Goal: Task Accomplishment & Management: Use online tool/utility

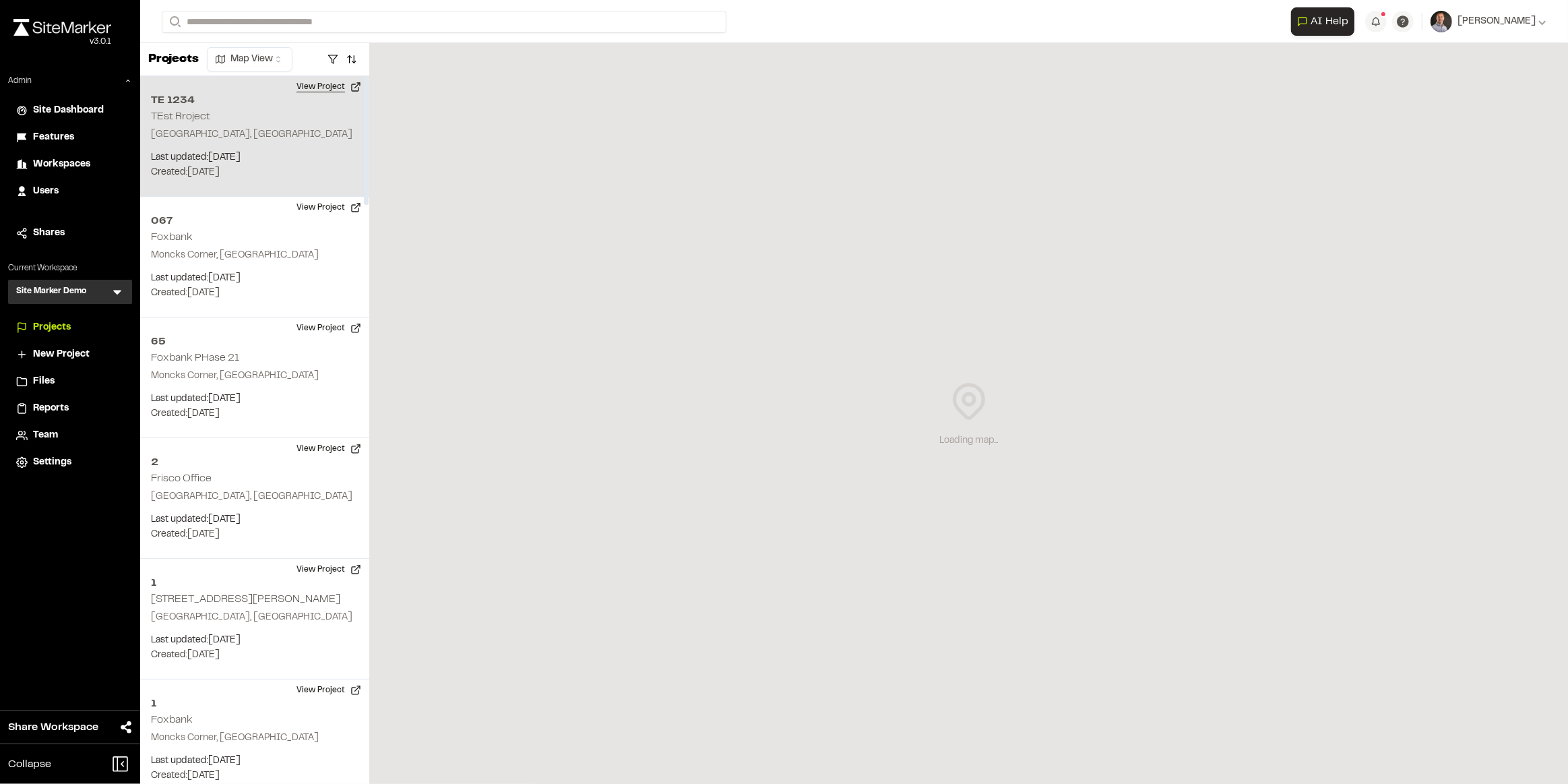
click at [324, 87] on button "View Project" at bounding box center [329, 87] width 81 height 22
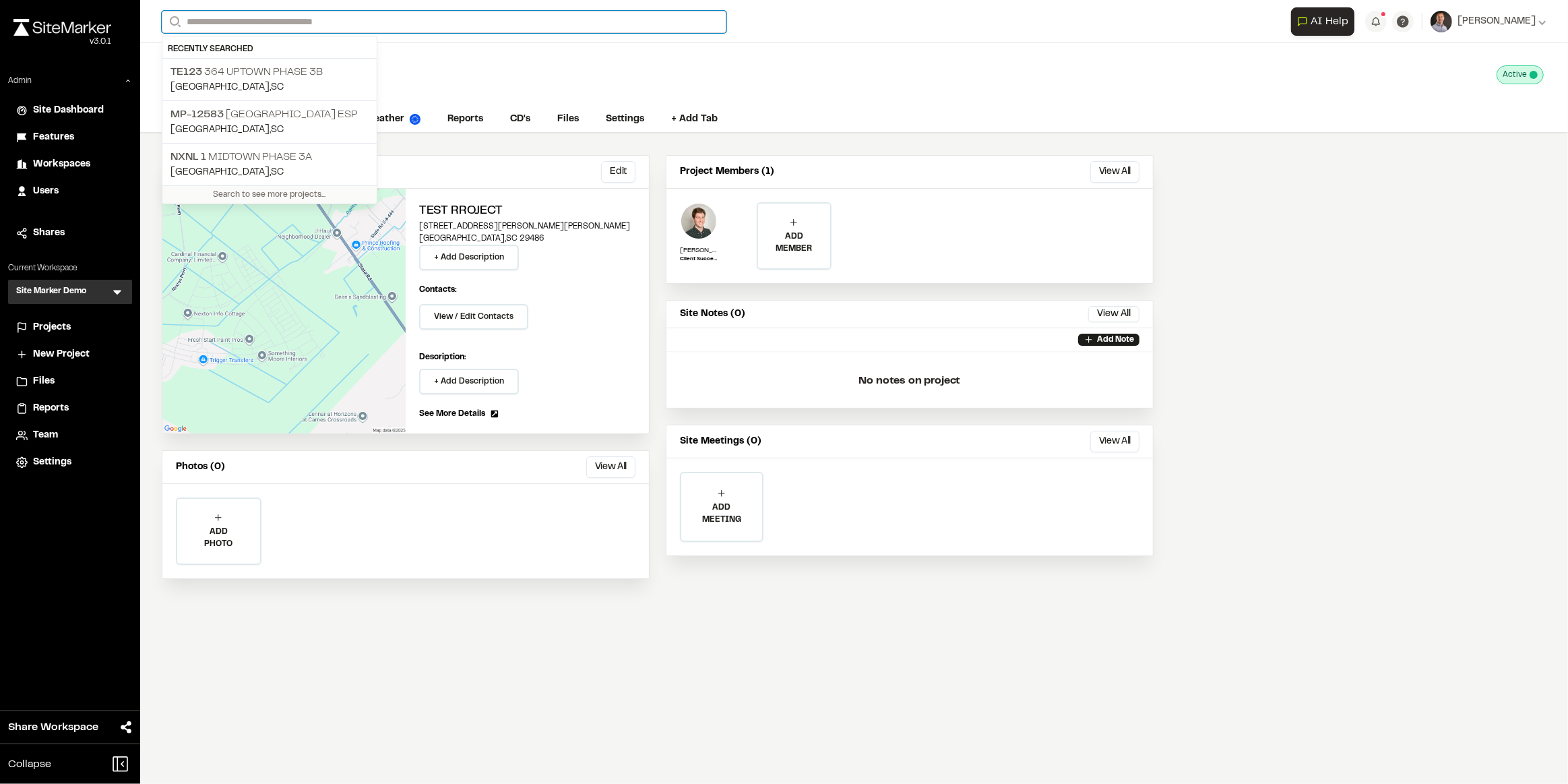
click at [239, 14] on input "Search" at bounding box center [443, 22] width 564 height 22
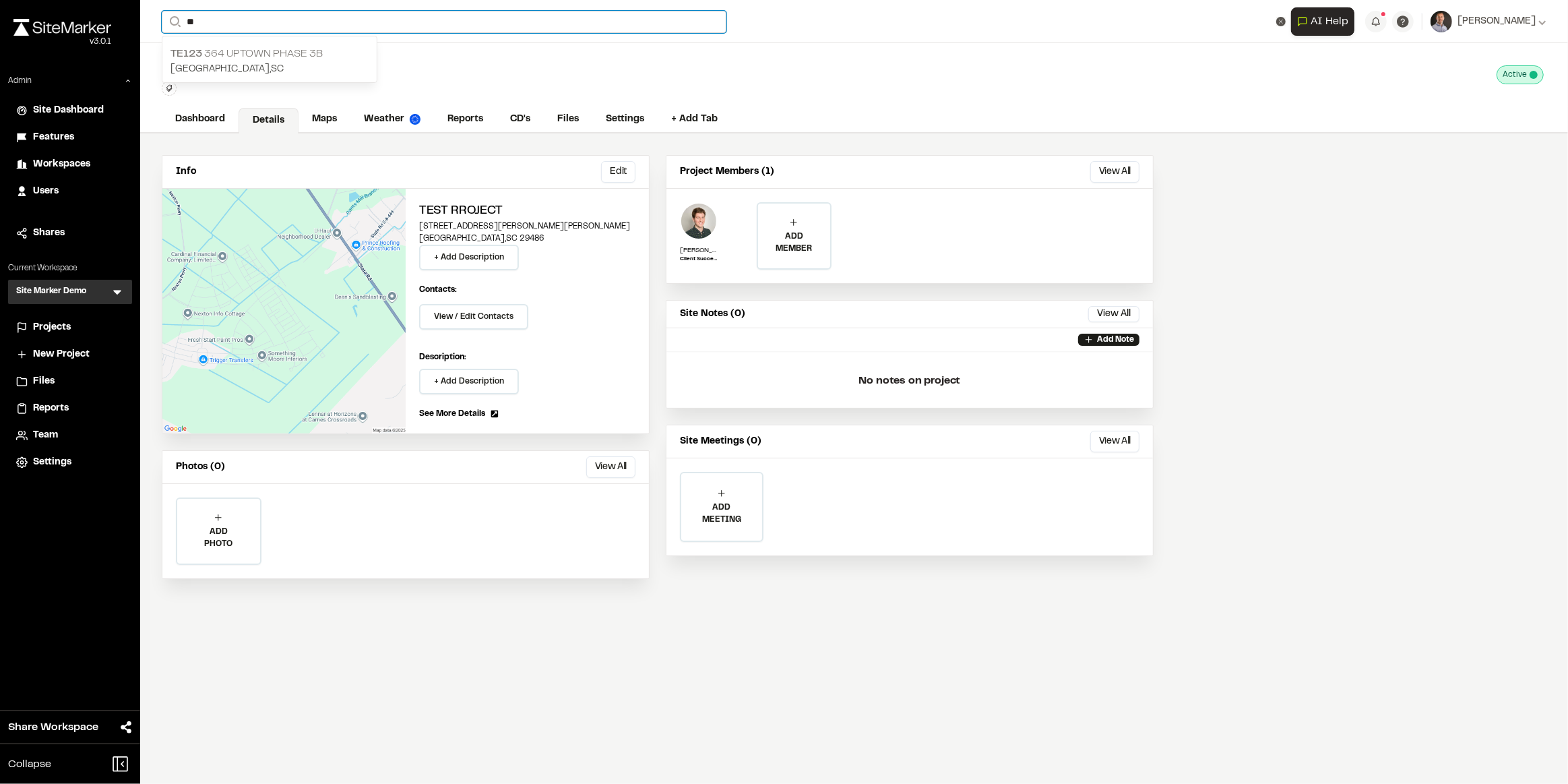
type input "**"
click at [310, 52] on p "TE123 364 Uptown Phase 3B" at bounding box center [270, 53] width 199 height 16
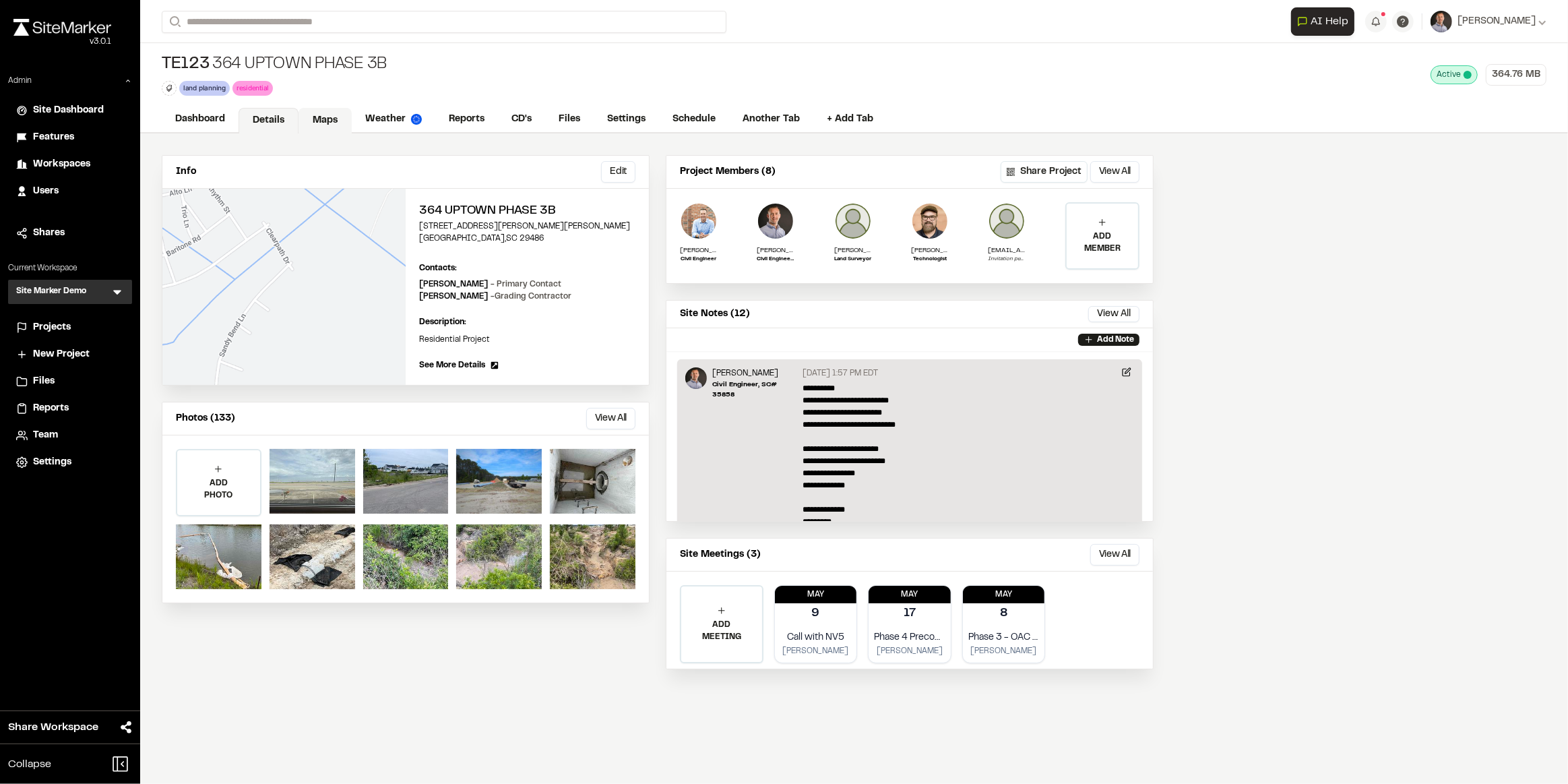
click at [307, 122] on link "Maps" at bounding box center [325, 120] width 53 height 25
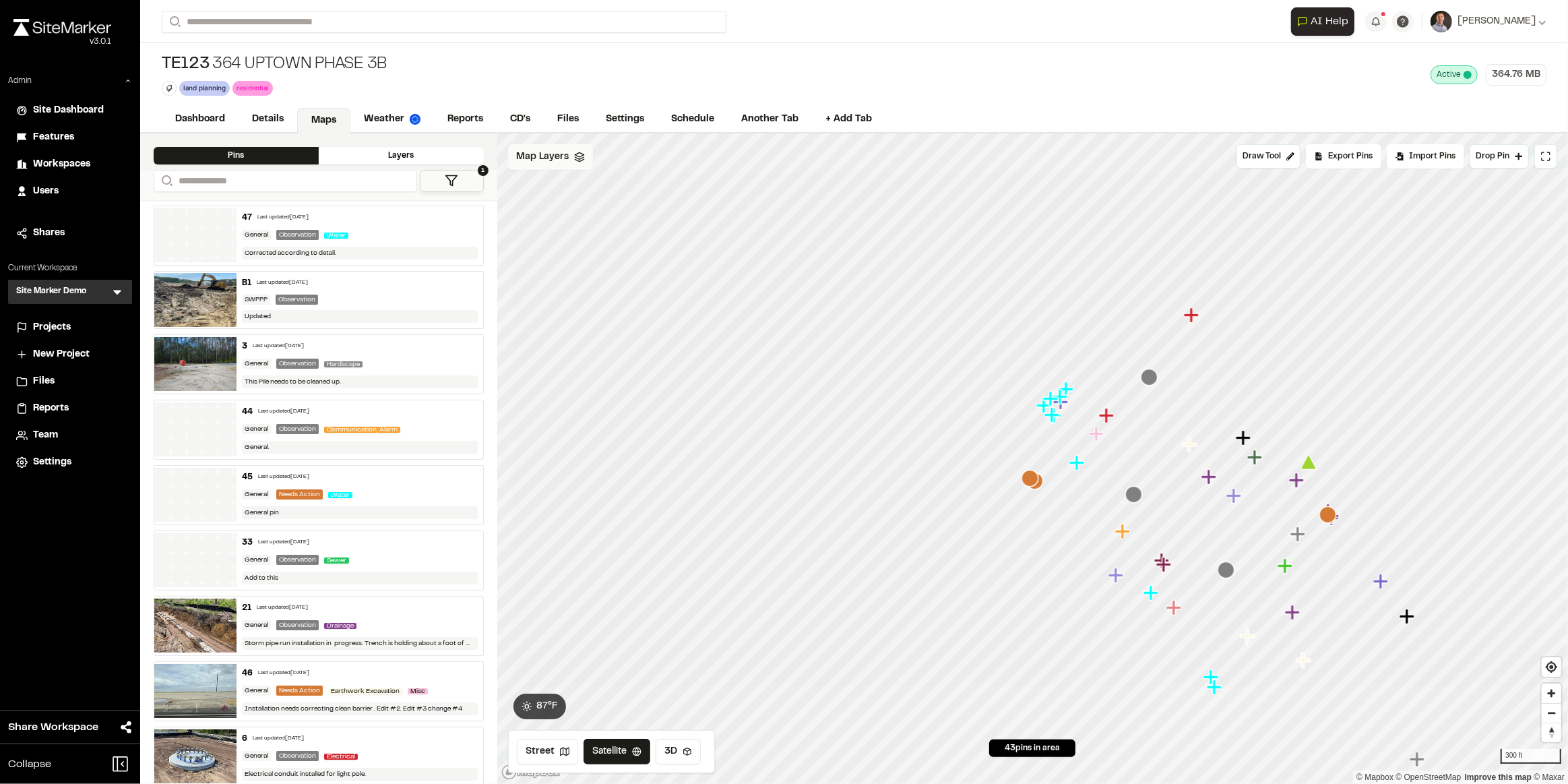
click at [538, 159] on span "Map Layers" at bounding box center [543, 157] width 52 height 15
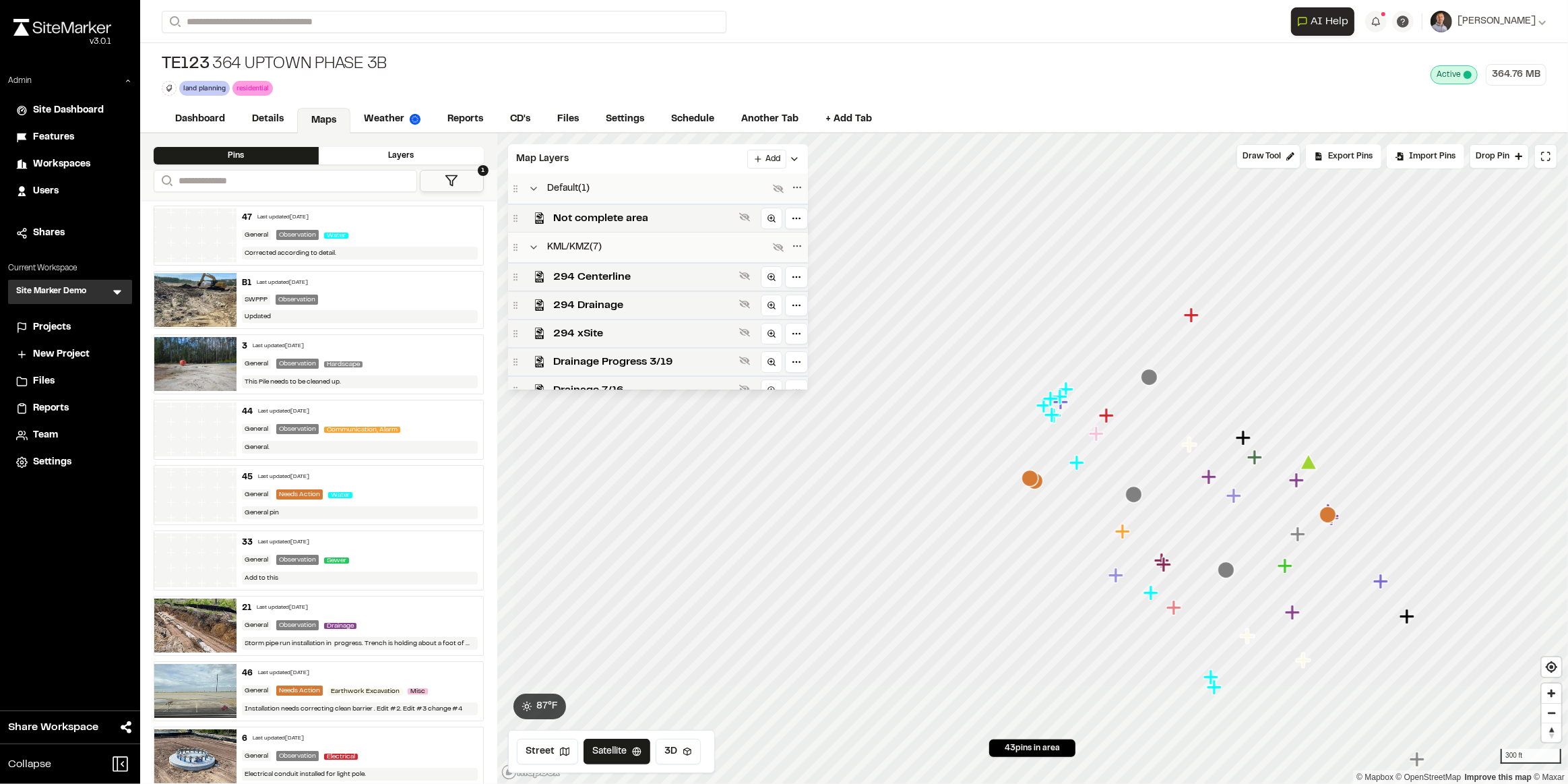
scroll to position [273, 0]
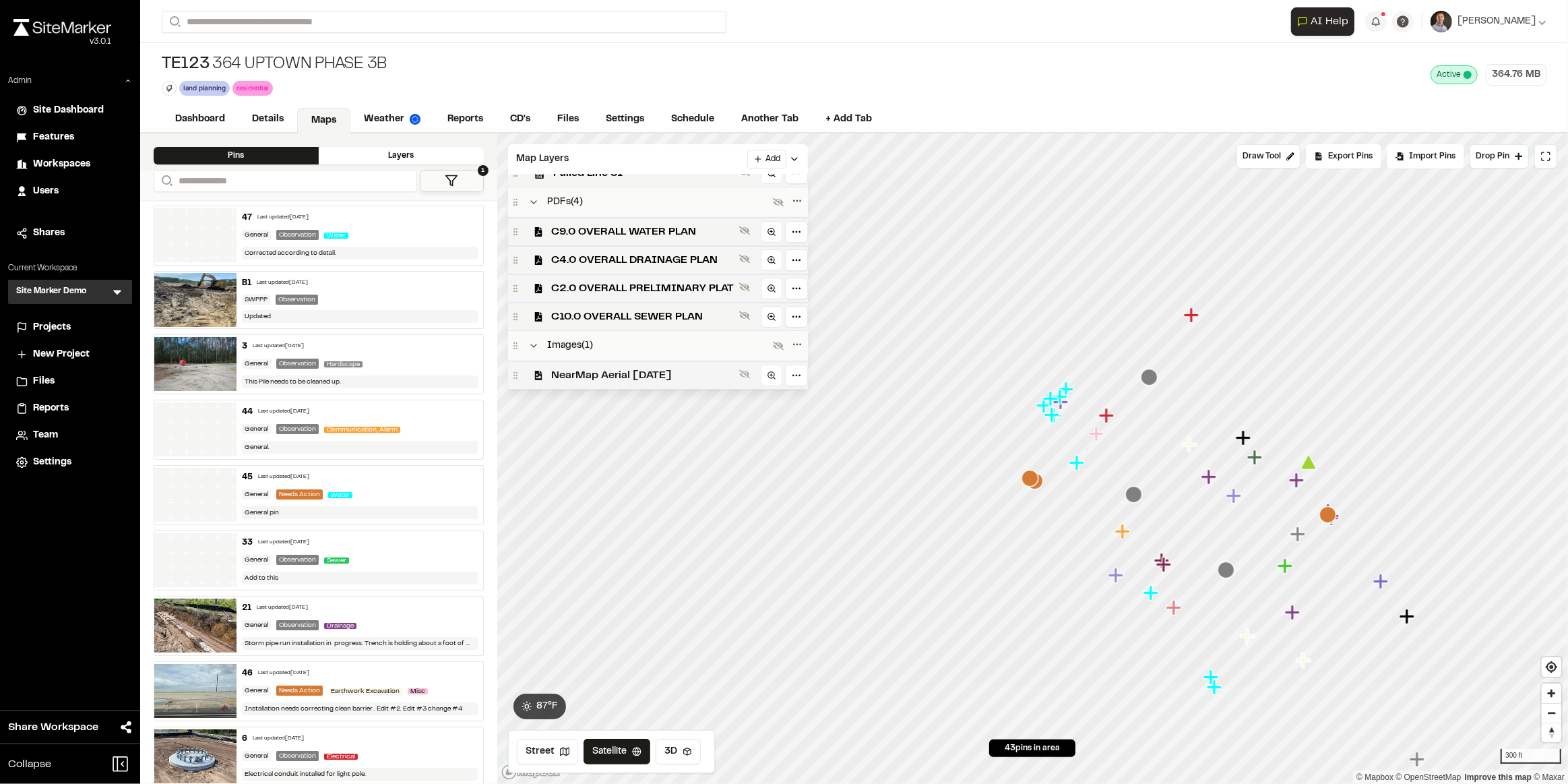
click at [612, 373] on span "NearMap Aerial [DATE]" at bounding box center [642, 375] width 183 height 16
click at [669, 158] on div "Map Layers Add" at bounding box center [658, 158] width 300 height 29
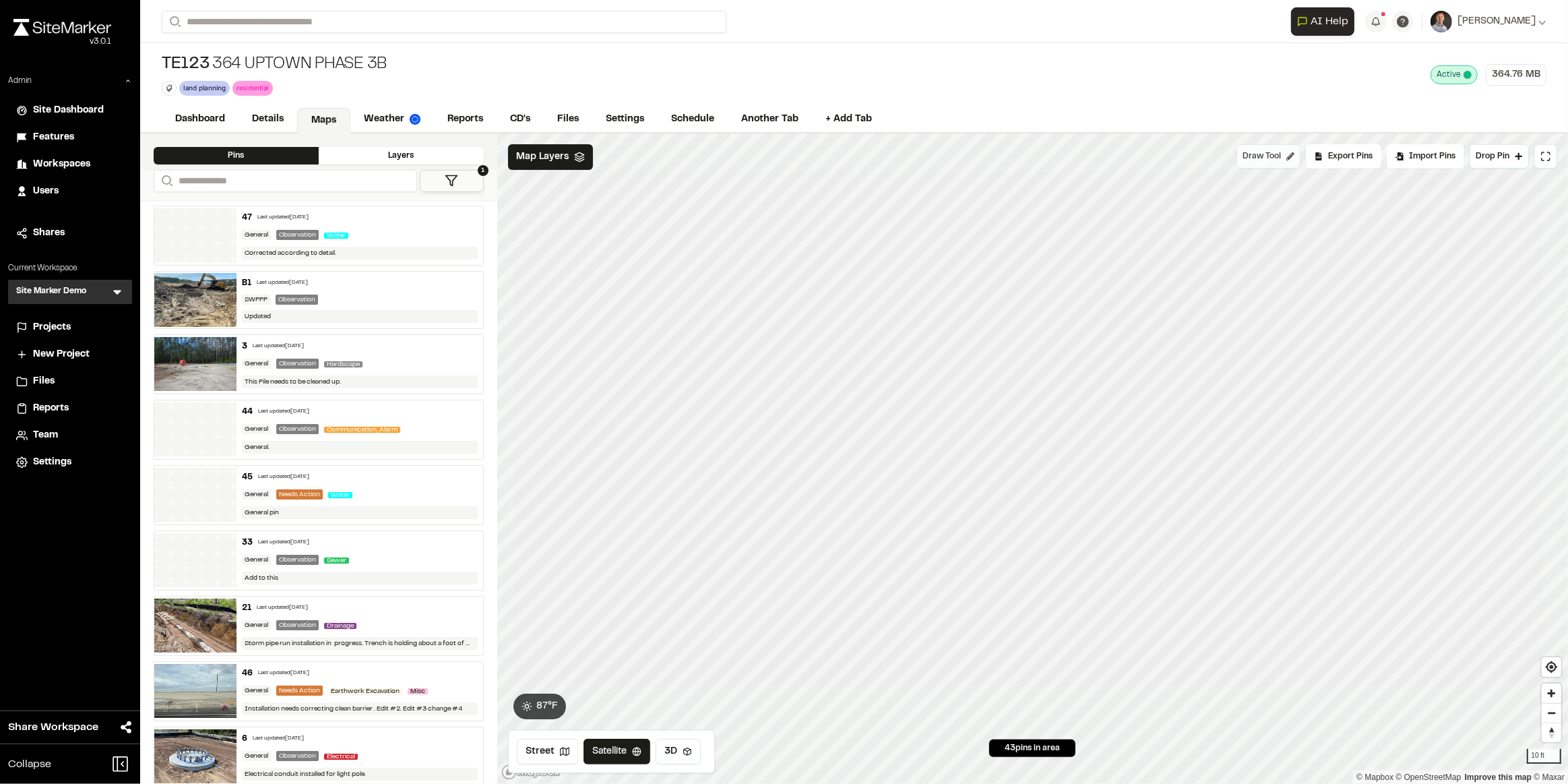
click at [1267, 151] on span "Draw Tool" at bounding box center [1262, 156] width 39 height 12
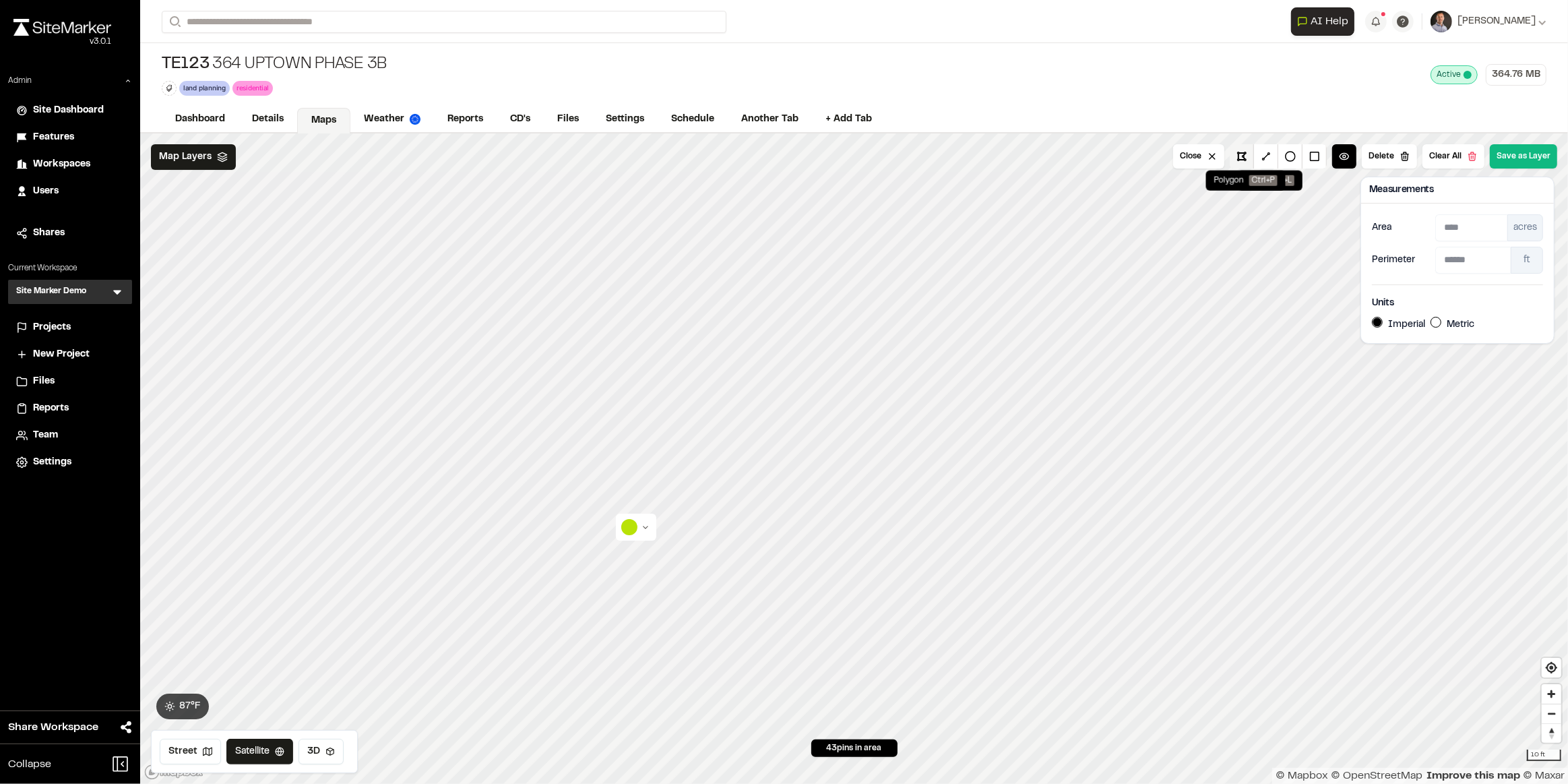
click at [1247, 151] on button at bounding box center [1242, 156] width 24 height 24
click at [1521, 229] on div "acres" at bounding box center [1525, 228] width 35 height 27
drag, startPoint x: 1527, startPoint y: 230, endPoint x: 1517, endPoint y: 238, distance: 12.8
click at [1526, 230] on div "acres" at bounding box center [1525, 228] width 35 height 27
click at [171, 159] on span "Map Layers" at bounding box center [185, 157] width 52 height 15
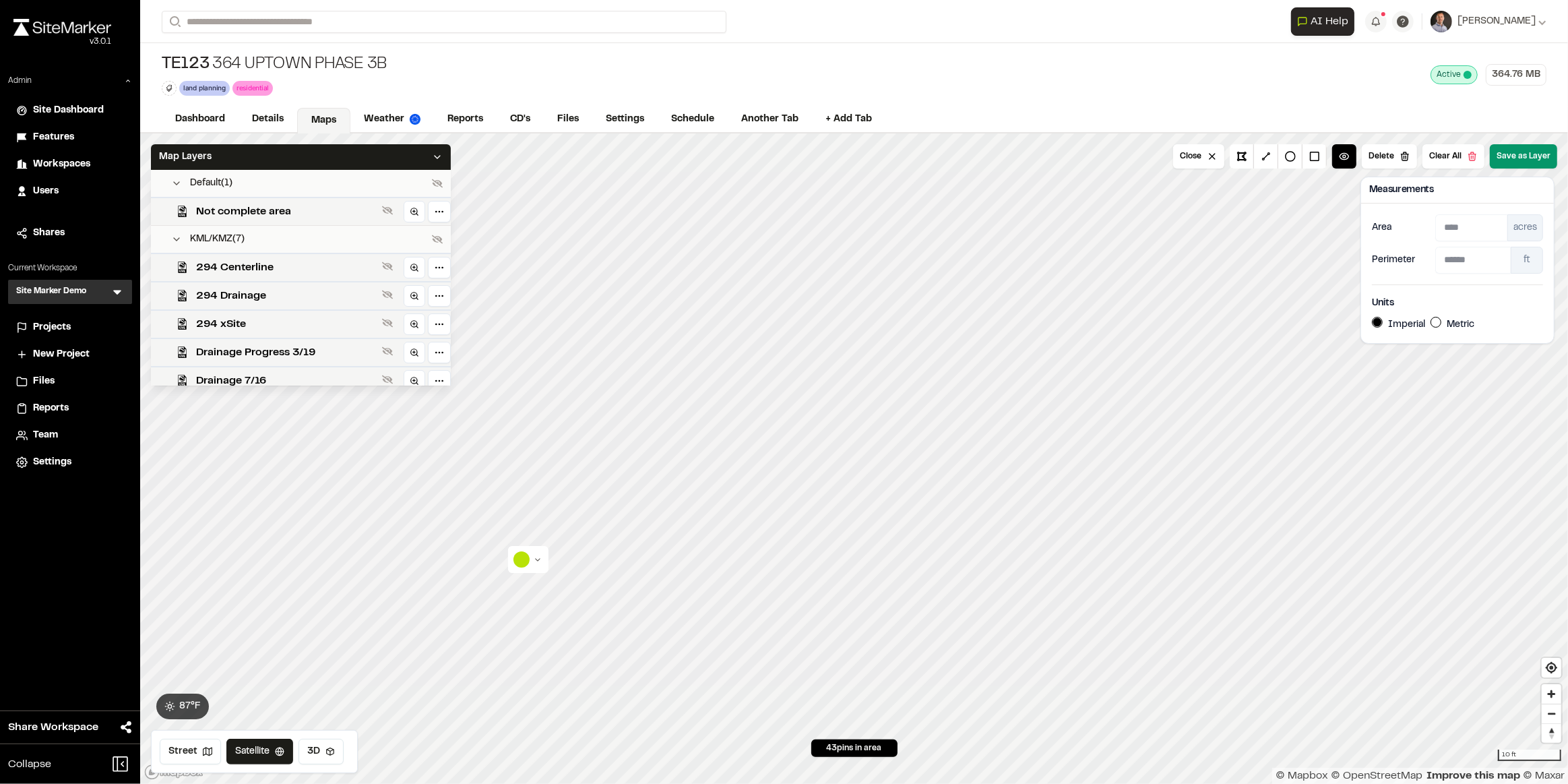
click at [1537, 151] on button "Save as Layer" at bounding box center [1524, 156] width 67 height 24
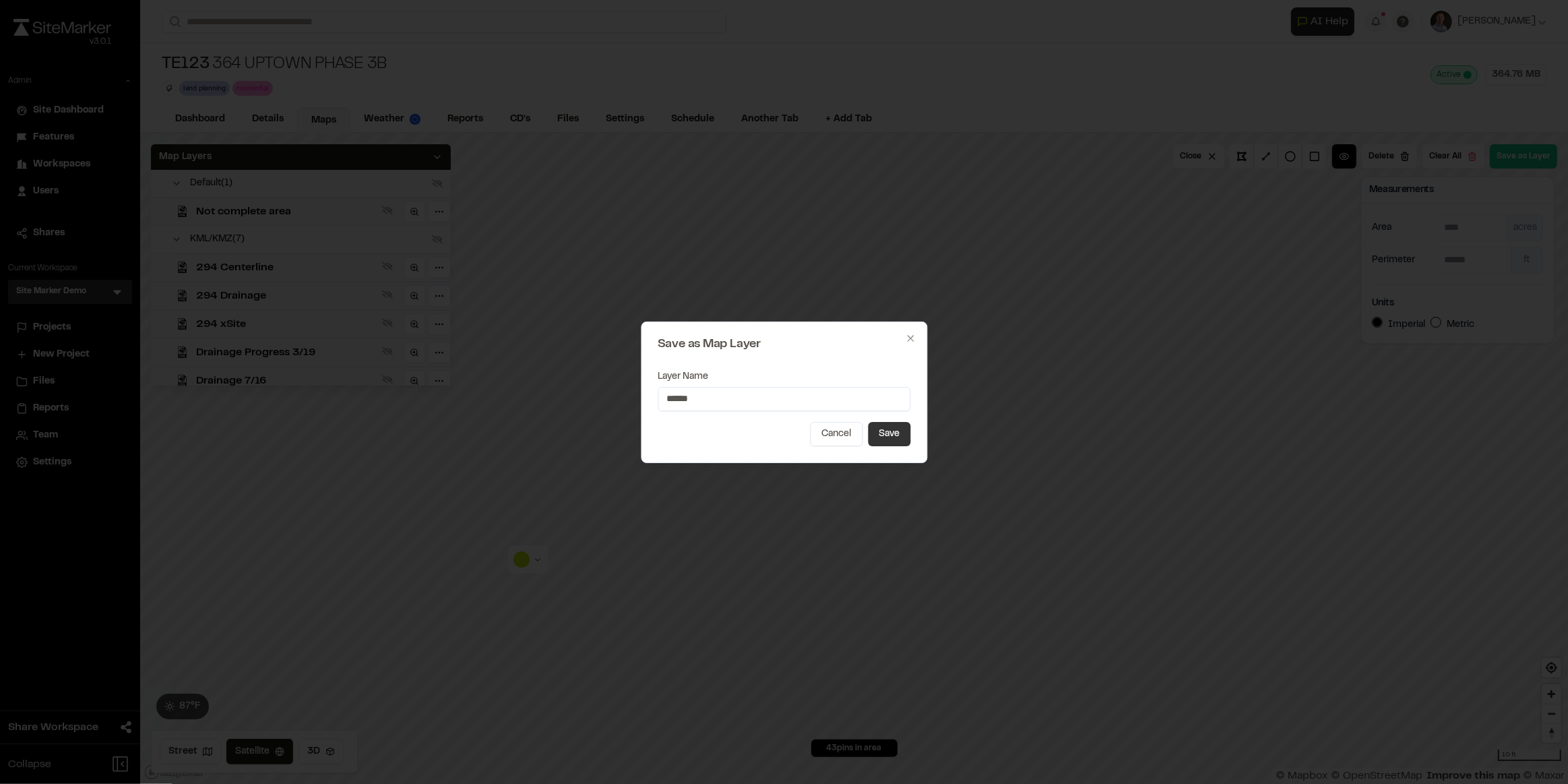
type input "******"
click at [887, 431] on button "Save" at bounding box center [889, 434] width 42 height 24
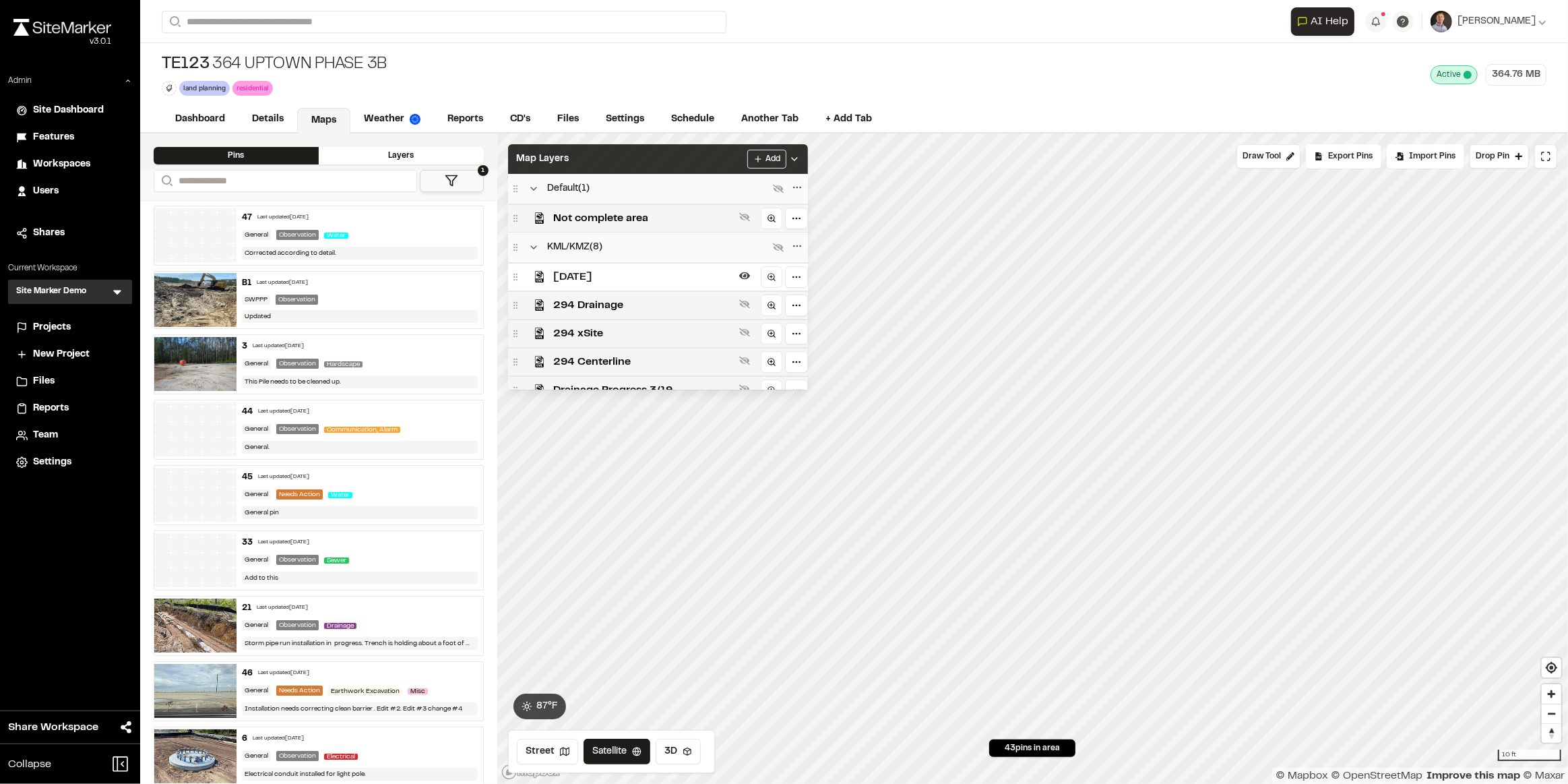
click at [800, 151] on div "Add" at bounding box center [774, 159] width 52 height 19
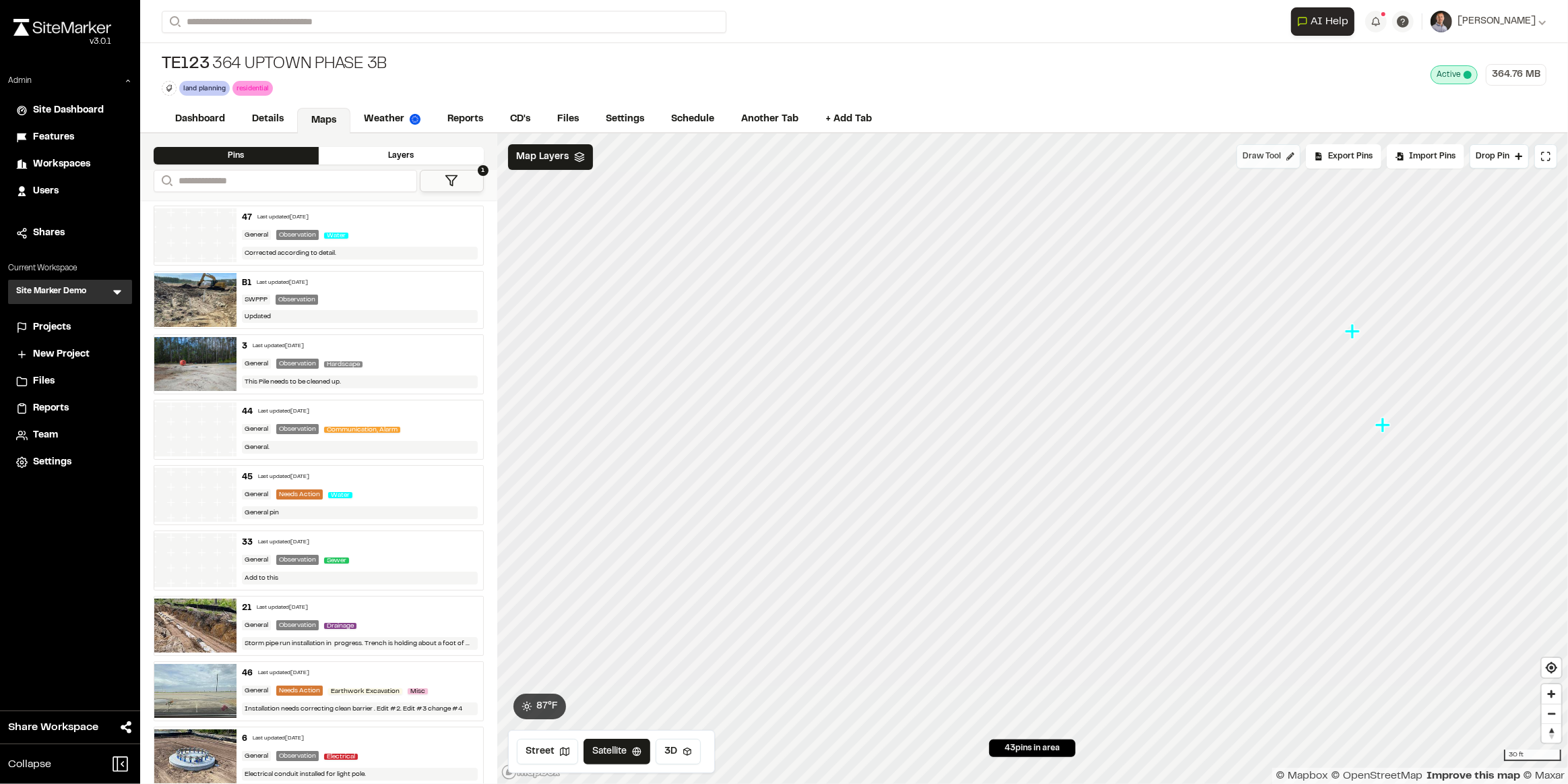
click at [1253, 152] on span "Draw Tool" at bounding box center [1262, 156] width 39 height 12
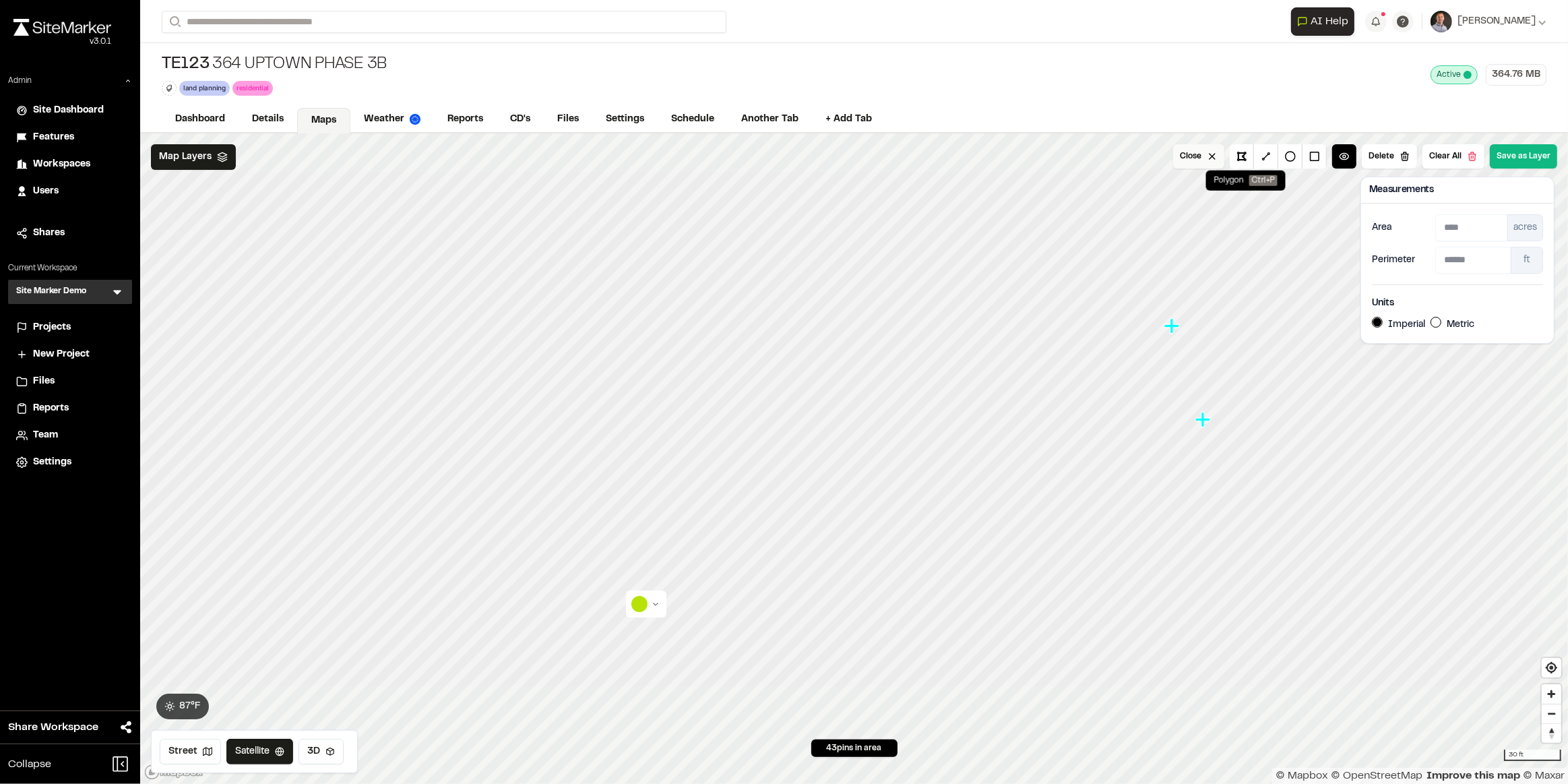
drag, startPoint x: 1246, startPoint y: 148, endPoint x: 1226, endPoint y: 166, distance: 26.9
click at [1245, 148] on button at bounding box center [1242, 156] width 24 height 24
click at [942, 533] on html "Close sidebar v 3.0.1 Admin Site Dashboard Features Workspaces Users Shares Cur…" at bounding box center [784, 392] width 1568 height 784
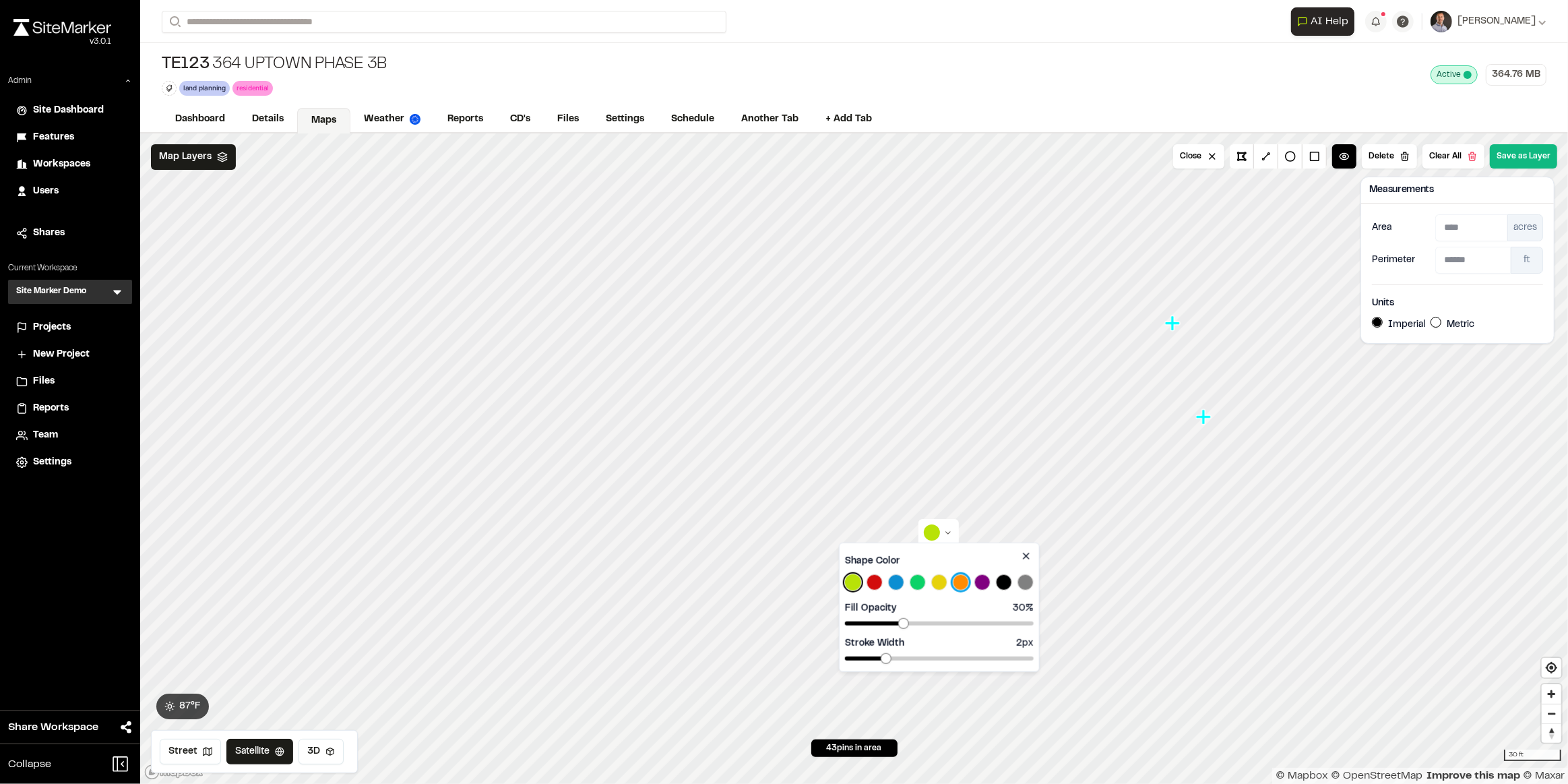
click at [965, 581] on button "Select Orange color" at bounding box center [961, 582] width 16 height 16
click at [677, 521] on html "Close sidebar v 3.0.1 Admin Site Dashboard Features Workspaces Users Shares Cur…" at bounding box center [784, 392] width 1568 height 784
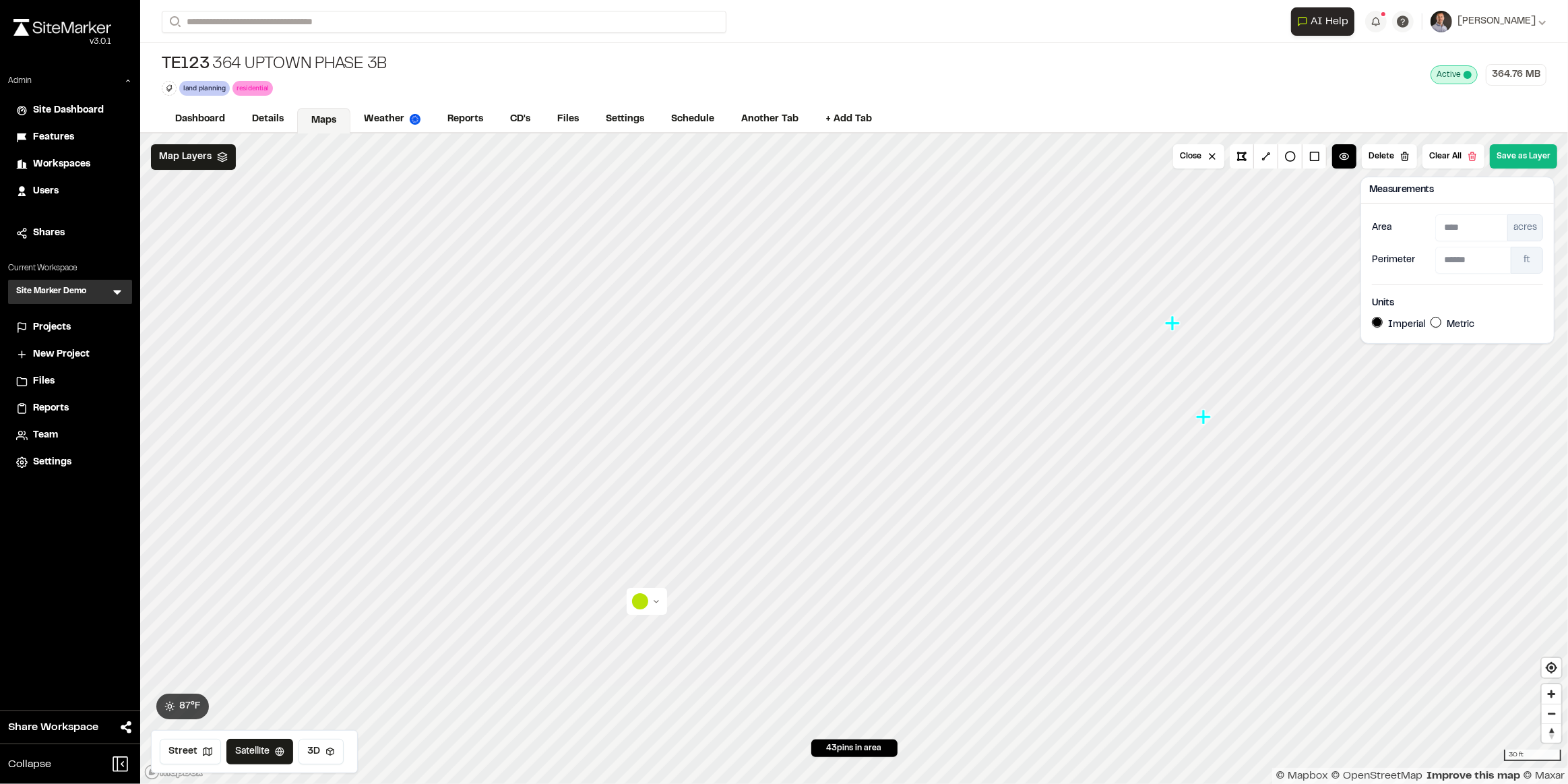
click at [655, 604] on html "Close sidebar v 3.0.1 Admin Site Dashboard Features Workspaces Users Shares Cur…" at bounding box center [784, 392] width 1568 height 784
click at [669, 649] on button "Select Orange color" at bounding box center [669, 650] width 16 height 16
click at [1131, 556] on html "Close sidebar v 3.0.1 Admin Site Dashboard Features Workspaces Users Shares Cur…" at bounding box center [784, 392] width 1568 height 784
click at [185, 153] on span "Map Layers" at bounding box center [185, 157] width 52 height 15
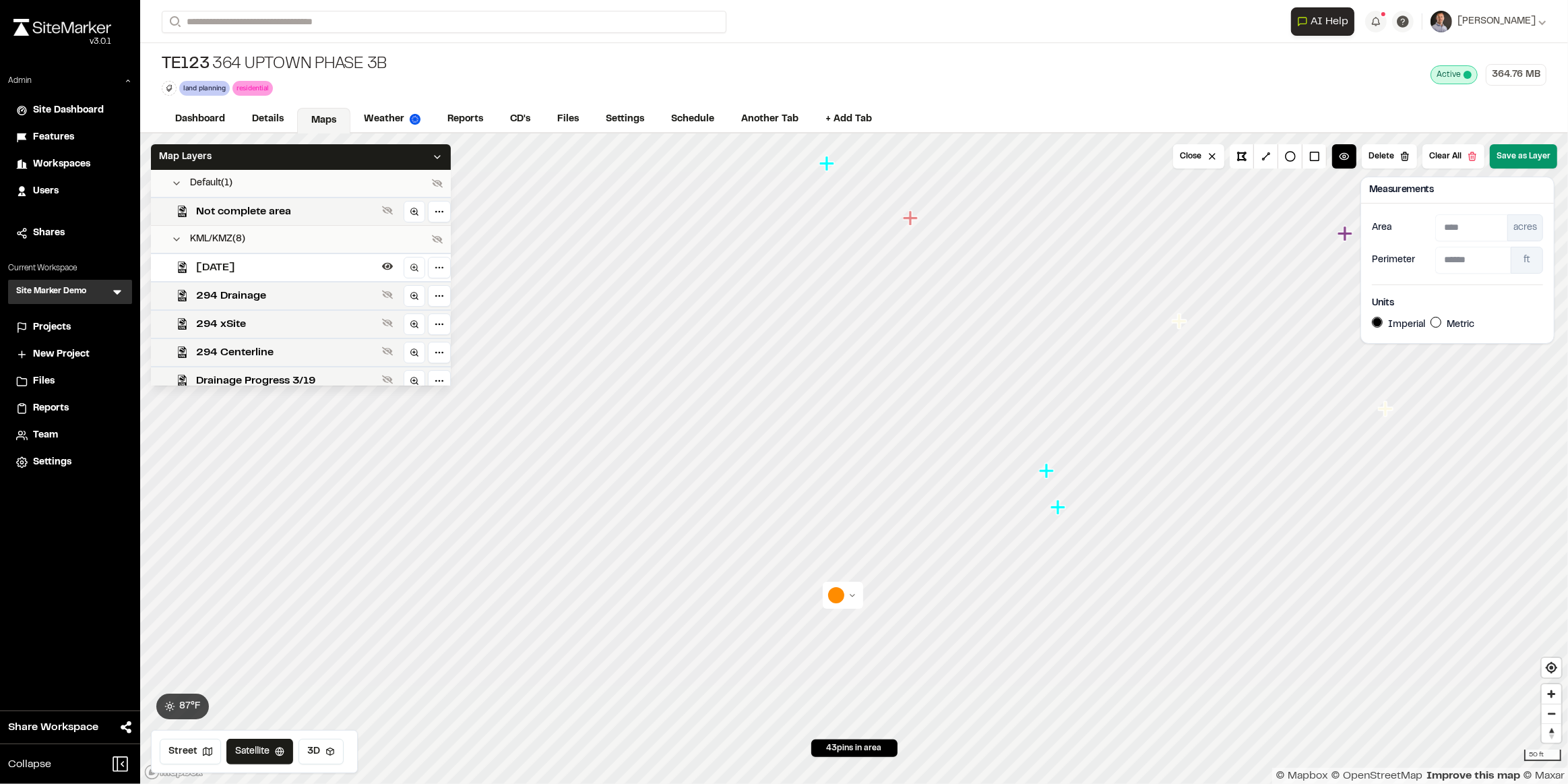
click at [1529, 152] on button "Save as Layer" at bounding box center [1524, 156] width 67 height 24
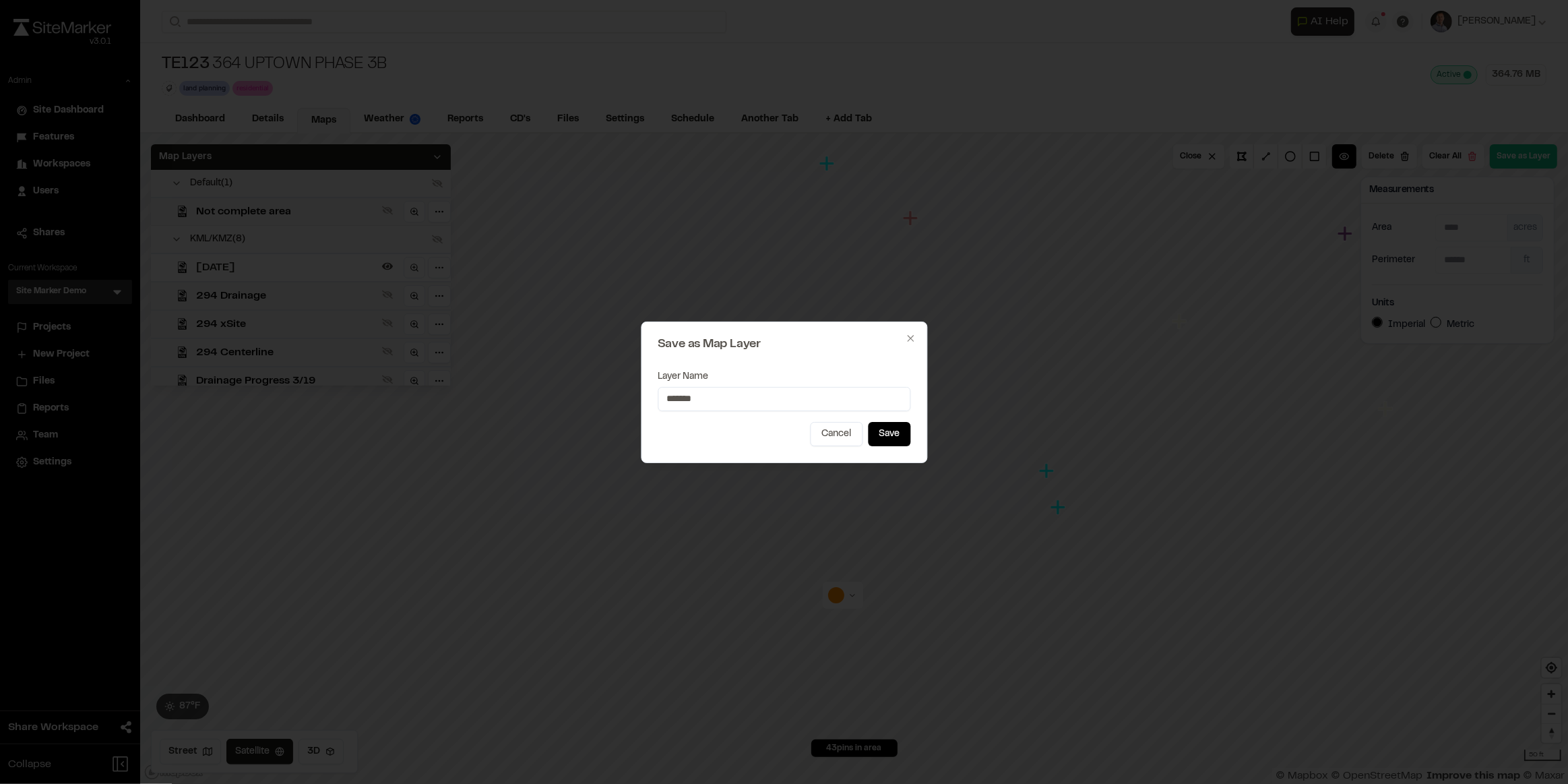
type input "*******"
click at [868, 422] on button "Save" at bounding box center [889, 434] width 42 height 24
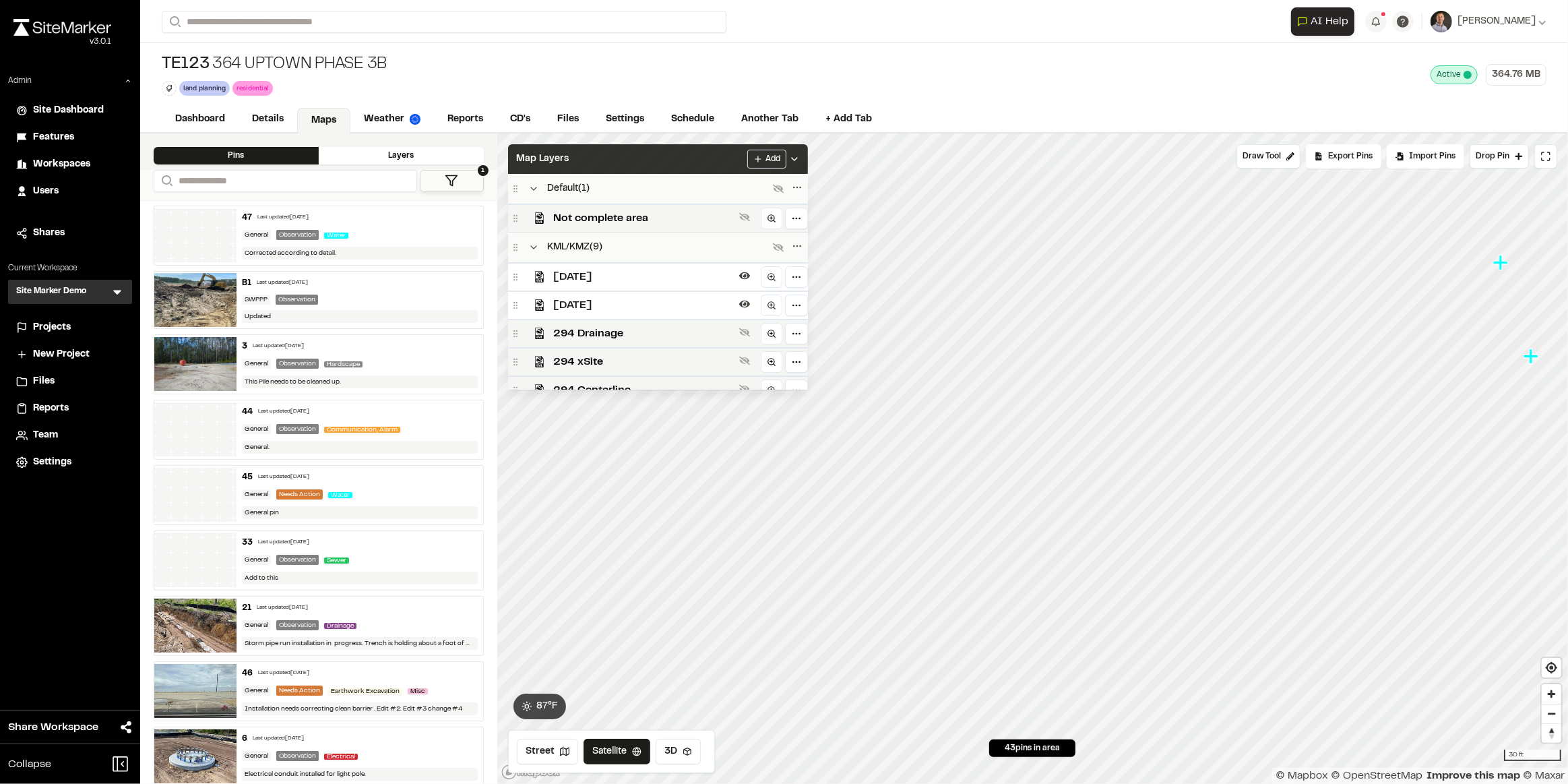
click at [712, 161] on div "Map Layers Add" at bounding box center [658, 158] width 300 height 29
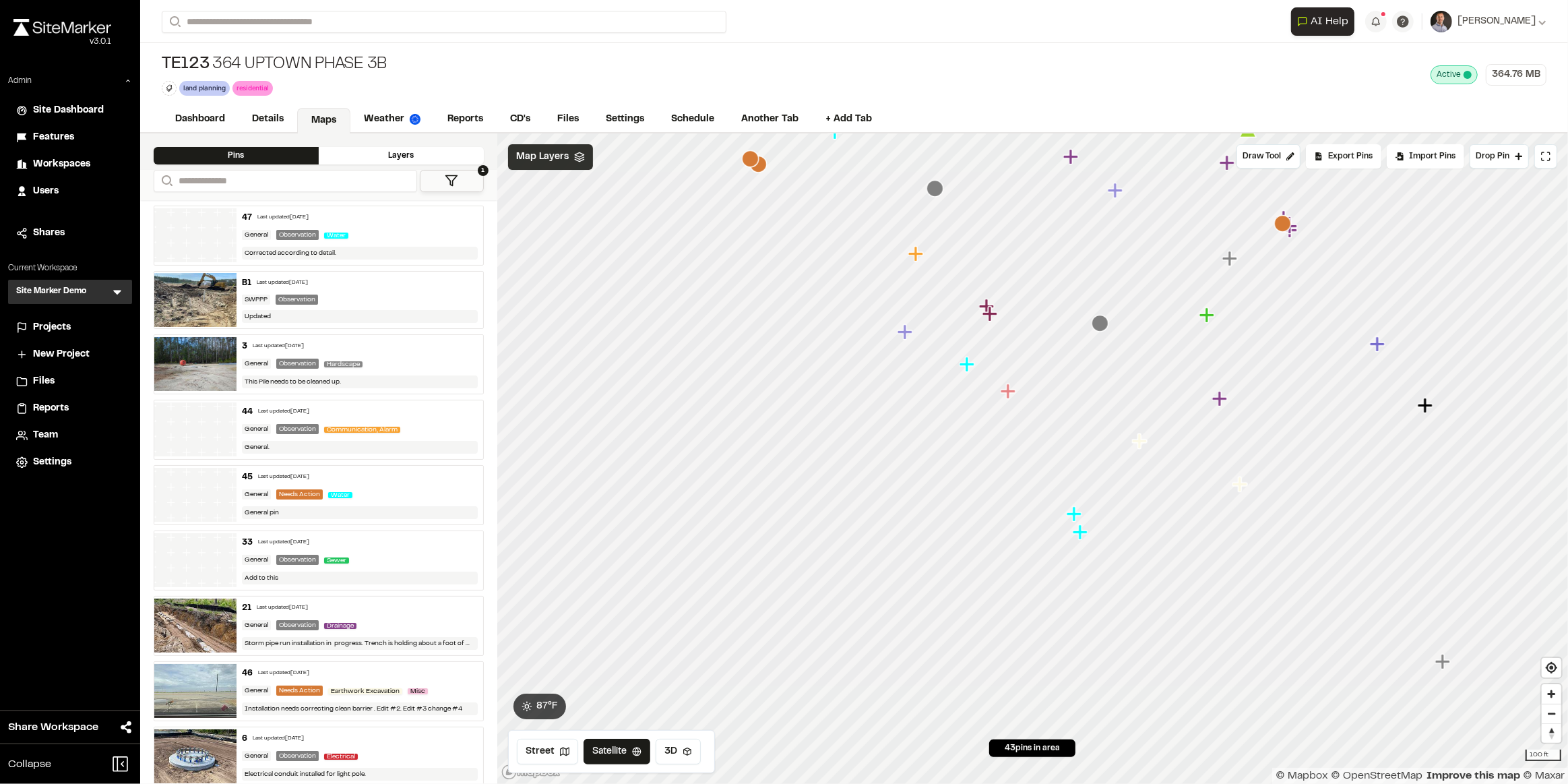
click at [546, 150] on span "Map Layers" at bounding box center [543, 157] width 52 height 15
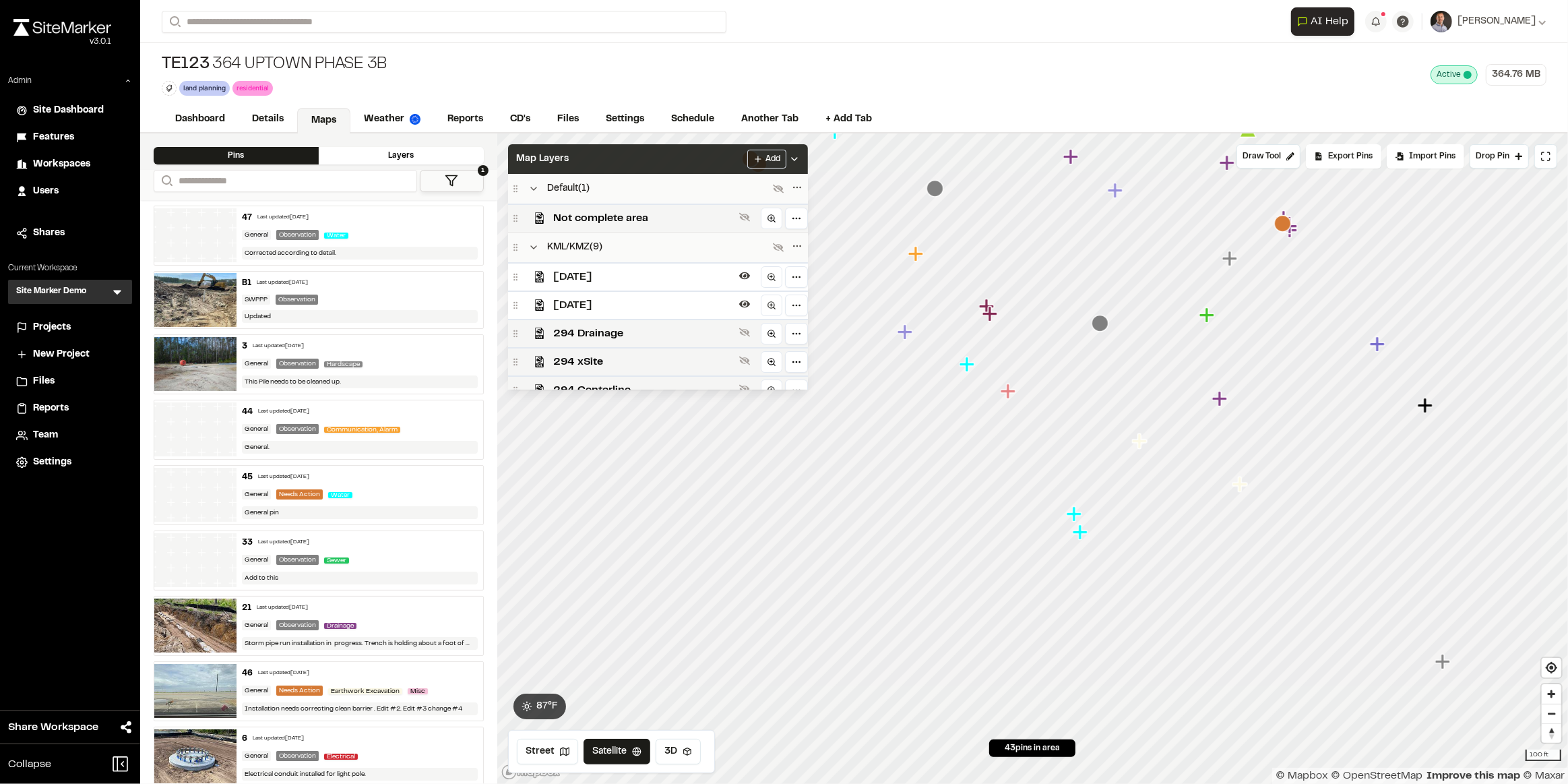
click at [713, 160] on div "Map Layers Add" at bounding box center [658, 158] width 300 height 29
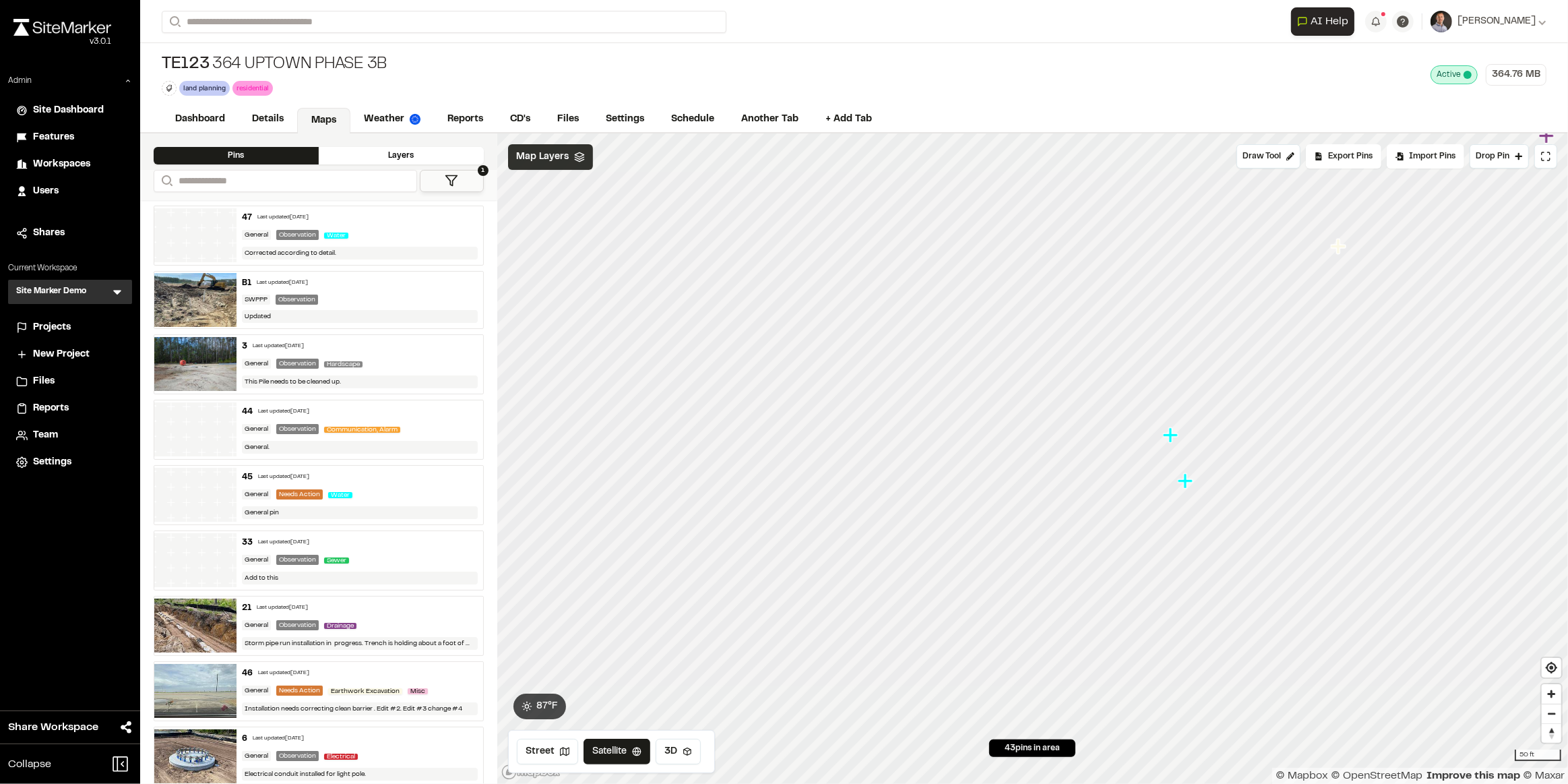
click at [548, 160] on span "Map Layers" at bounding box center [543, 157] width 52 height 15
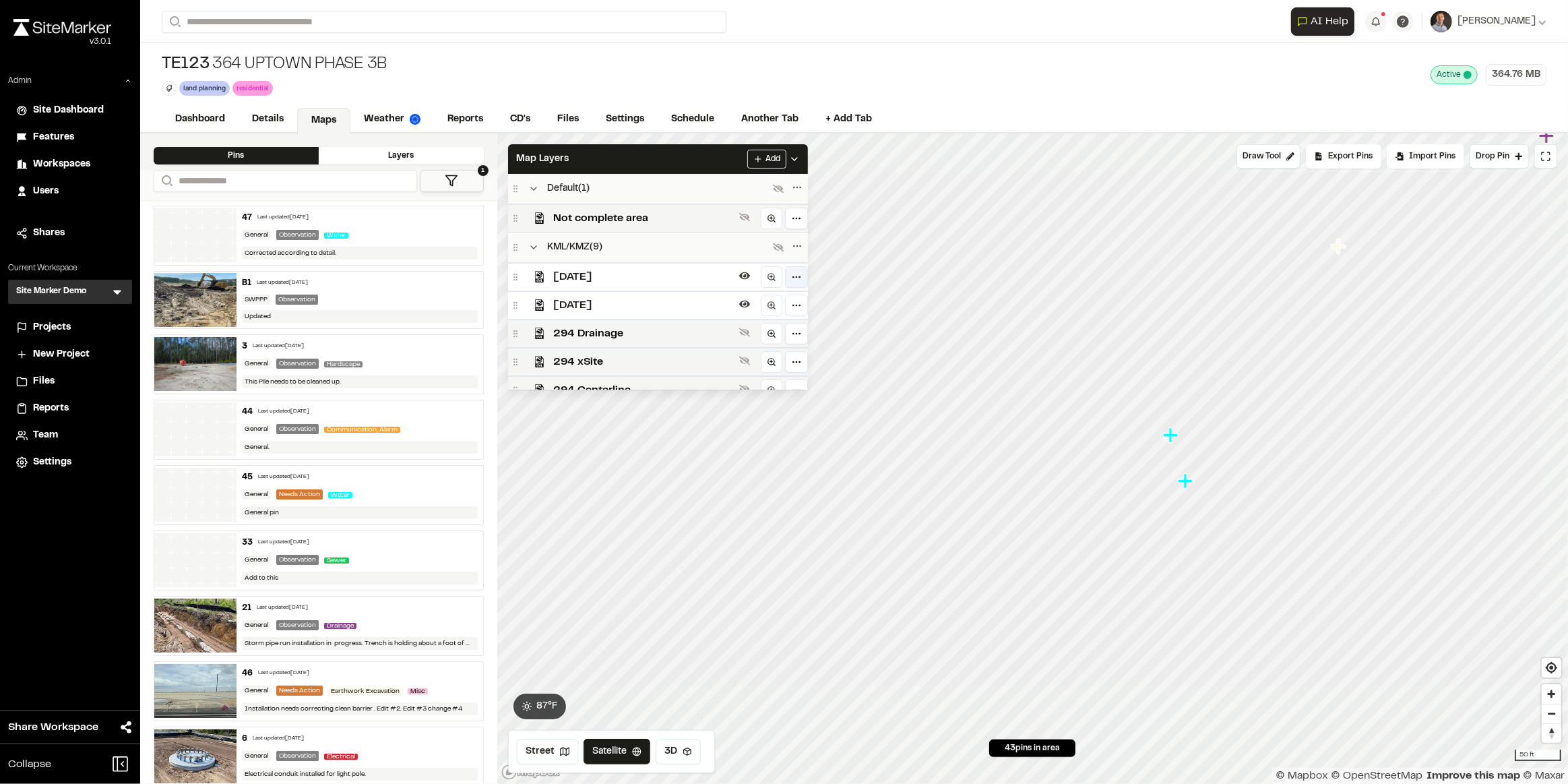
click at [796, 275] on html "Close sidebar v 3.0.1 Admin Site Dashboard Features Workspaces Users Shares Cur…" at bounding box center [784, 392] width 1568 height 784
click at [790, 327] on icon at bounding box center [791, 327] width 11 height 11
click at [795, 324] on icon at bounding box center [792, 326] width 11 height 11
click at [795, 324] on icon at bounding box center [791, 327] width 11 height 11
click at [707, 172] on html "Close sidebar v 3.0.1 Admin Site Dashboard Features Workspaces Users Shares Cur…" at bounding box center [784, 392] width 1568 height 784
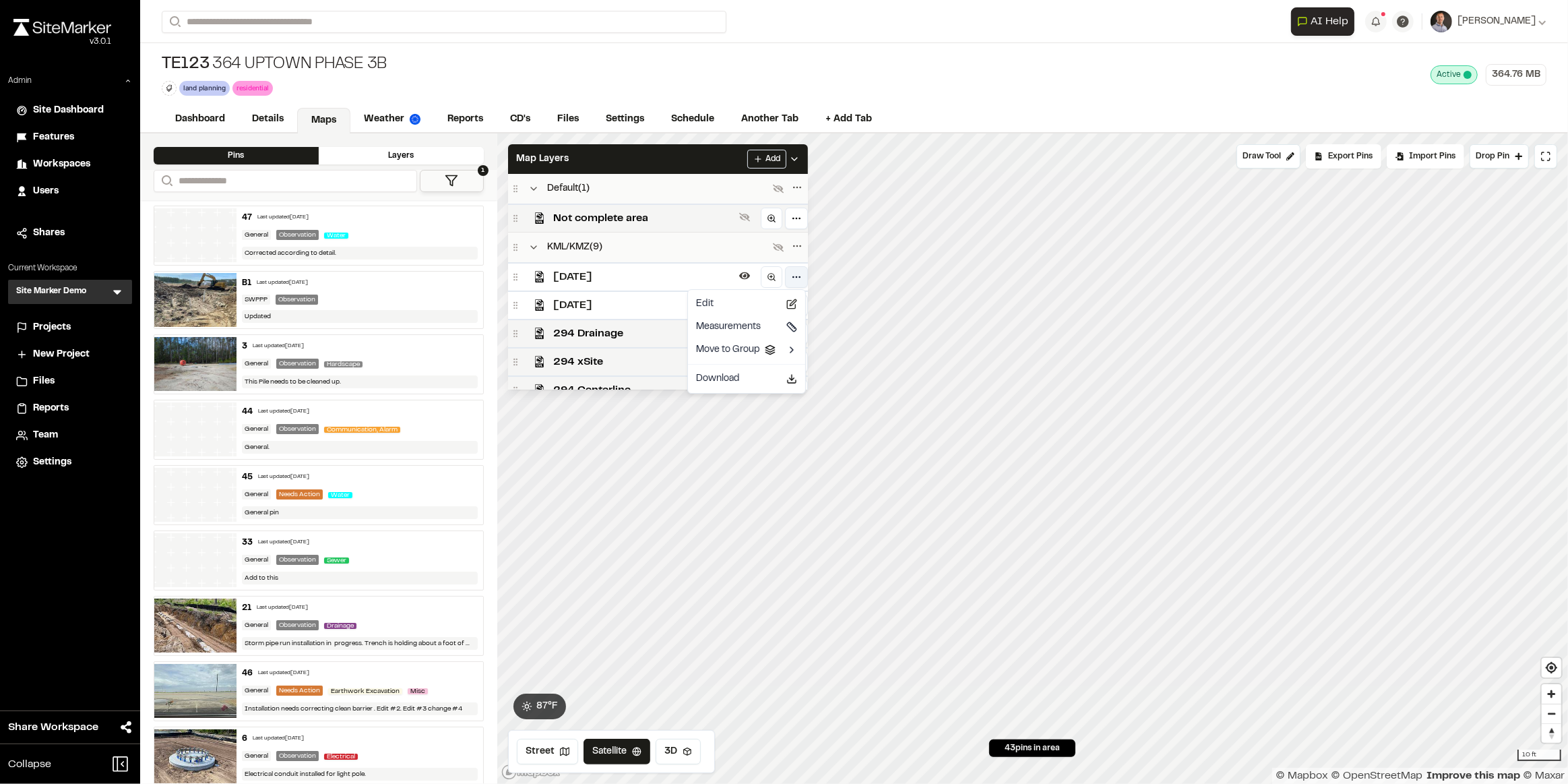
click at [797, 273] on html "Close sidebar v 3.0.1 Admin Site Dashboard Features Workspaces Users Shares Cur…" at bounding box center [784, 392] width 1568 height 784
click at [795, 309] on icon at bounding box center [792, 304] width 11 height 11
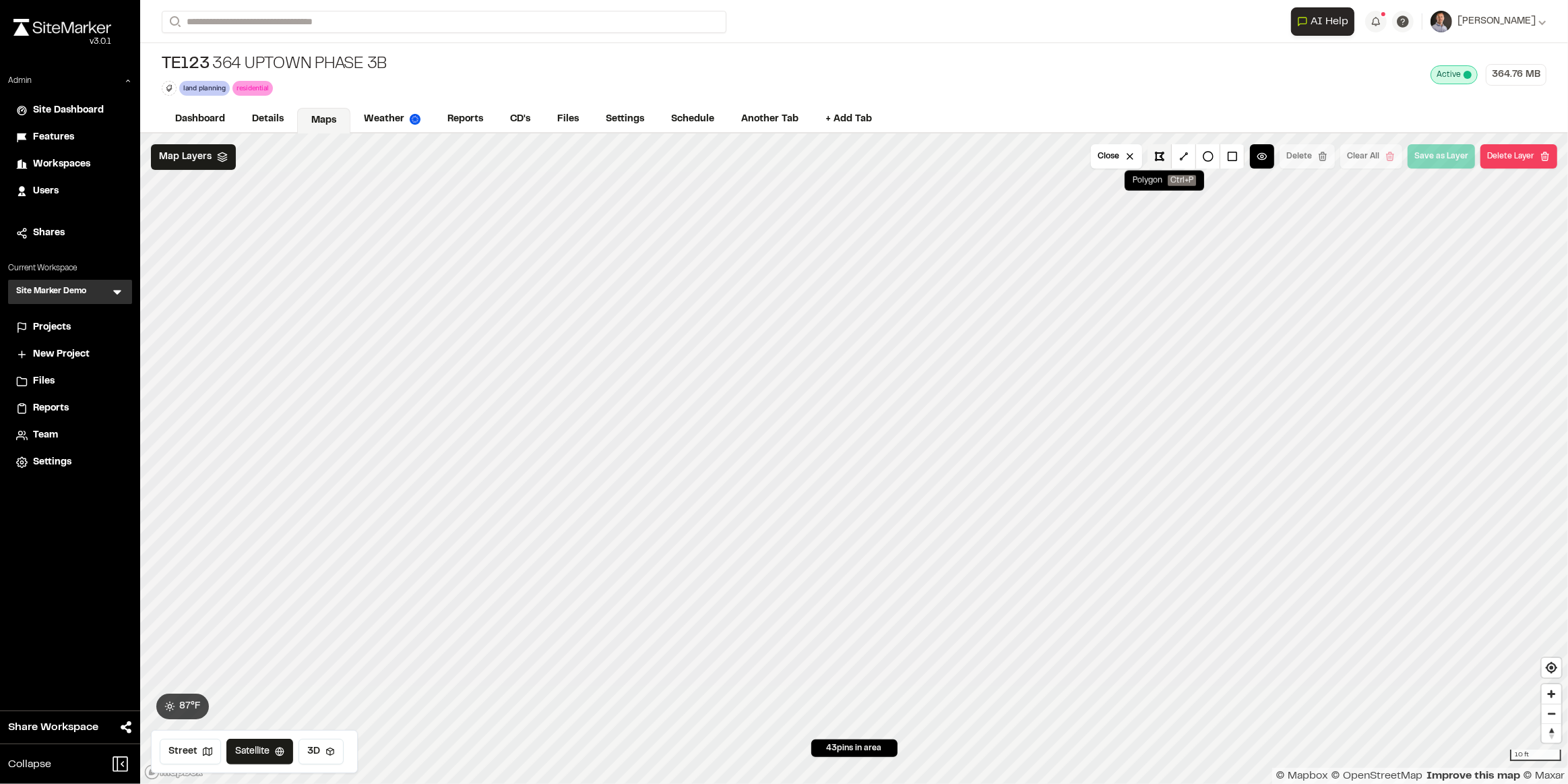
click at [1168, 159] on button at bounding box center [1159, 156] width 24 height 24
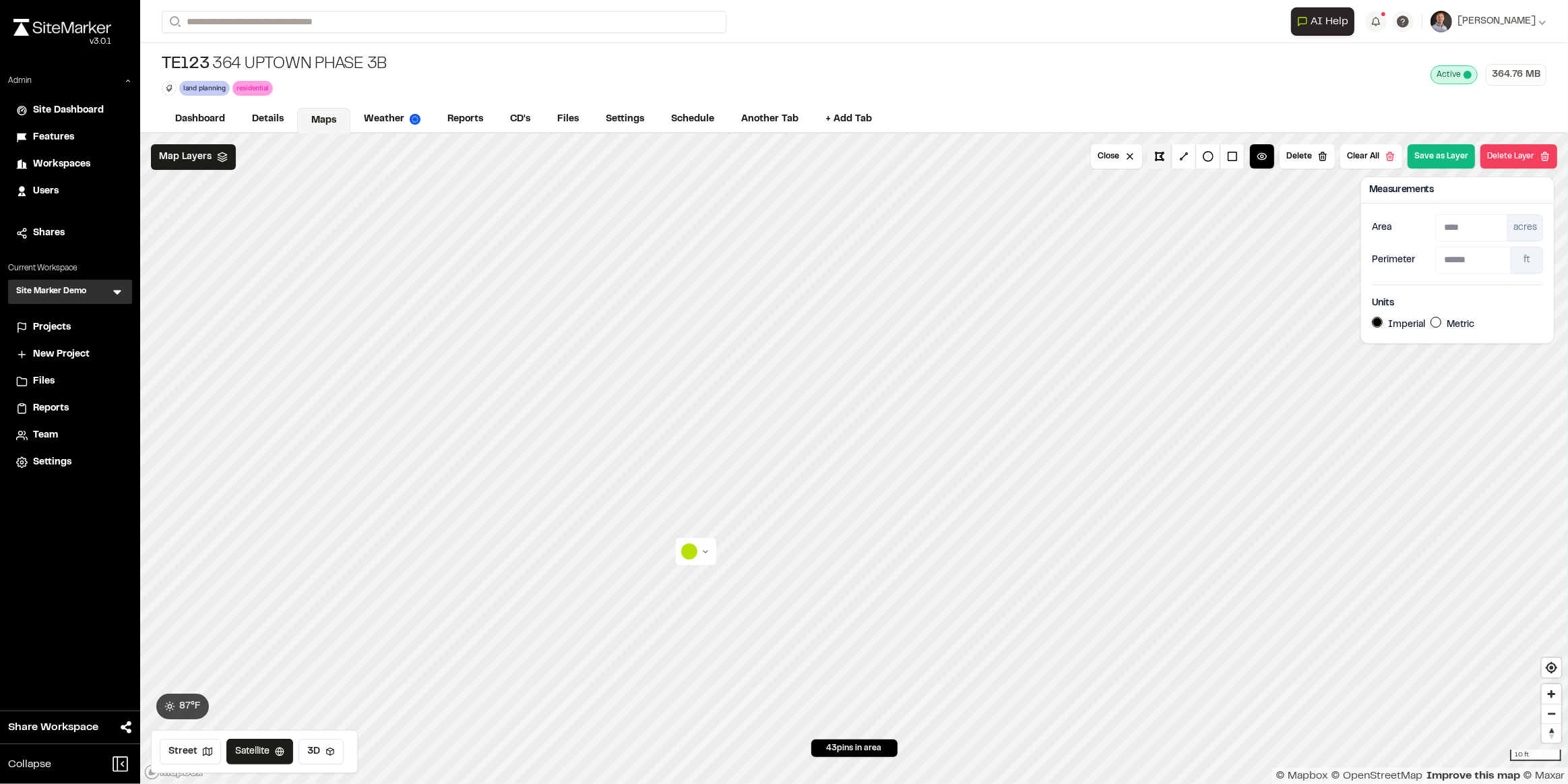
type input "****"
type input "******"
click at [1436, 158] on button "Save as Layer" at bounding box center [1442, 156] width 67 height 24
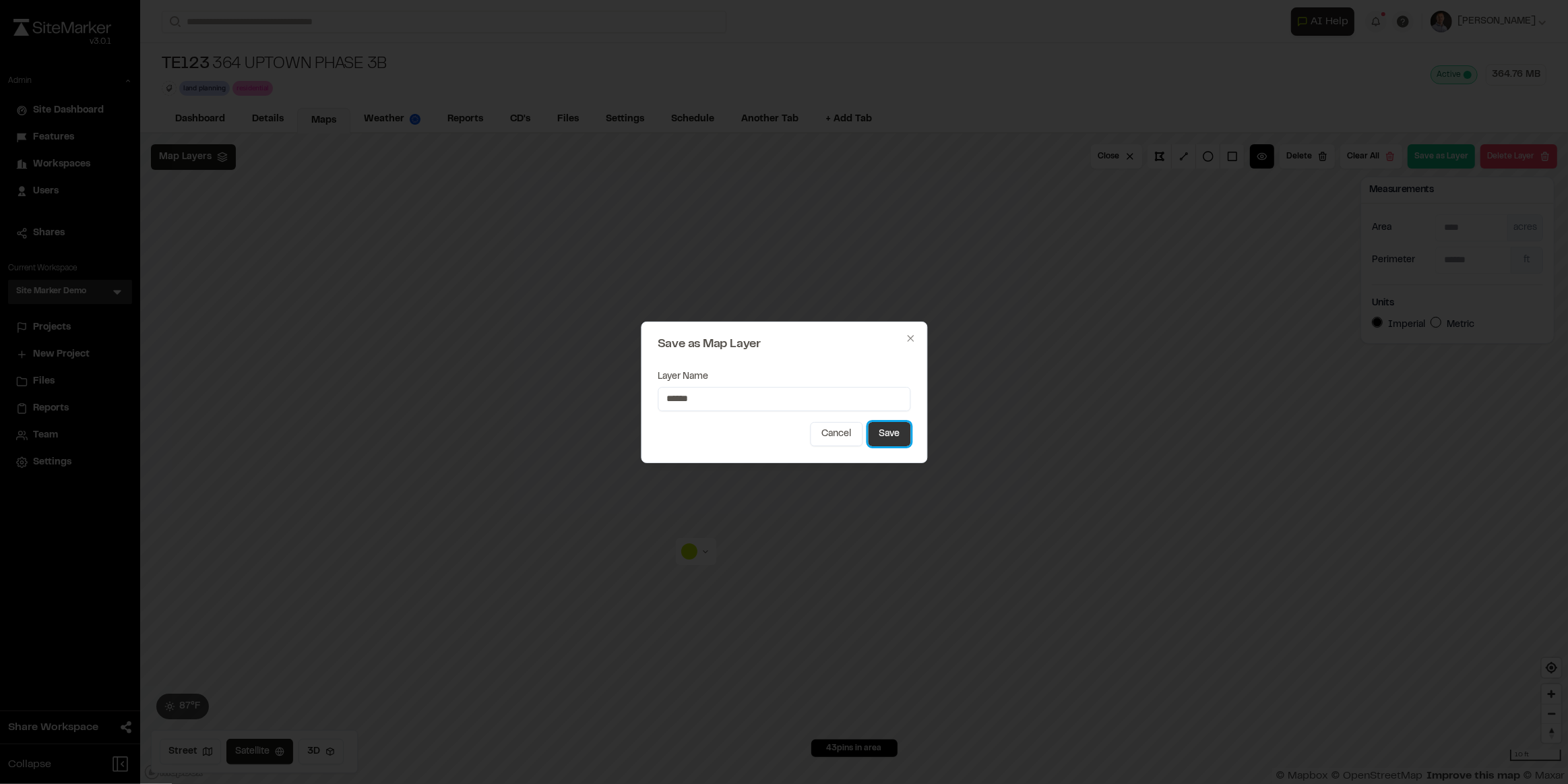
click at [892, 432] on button "Save" at bounding box center [889, 434] width 42 height 24
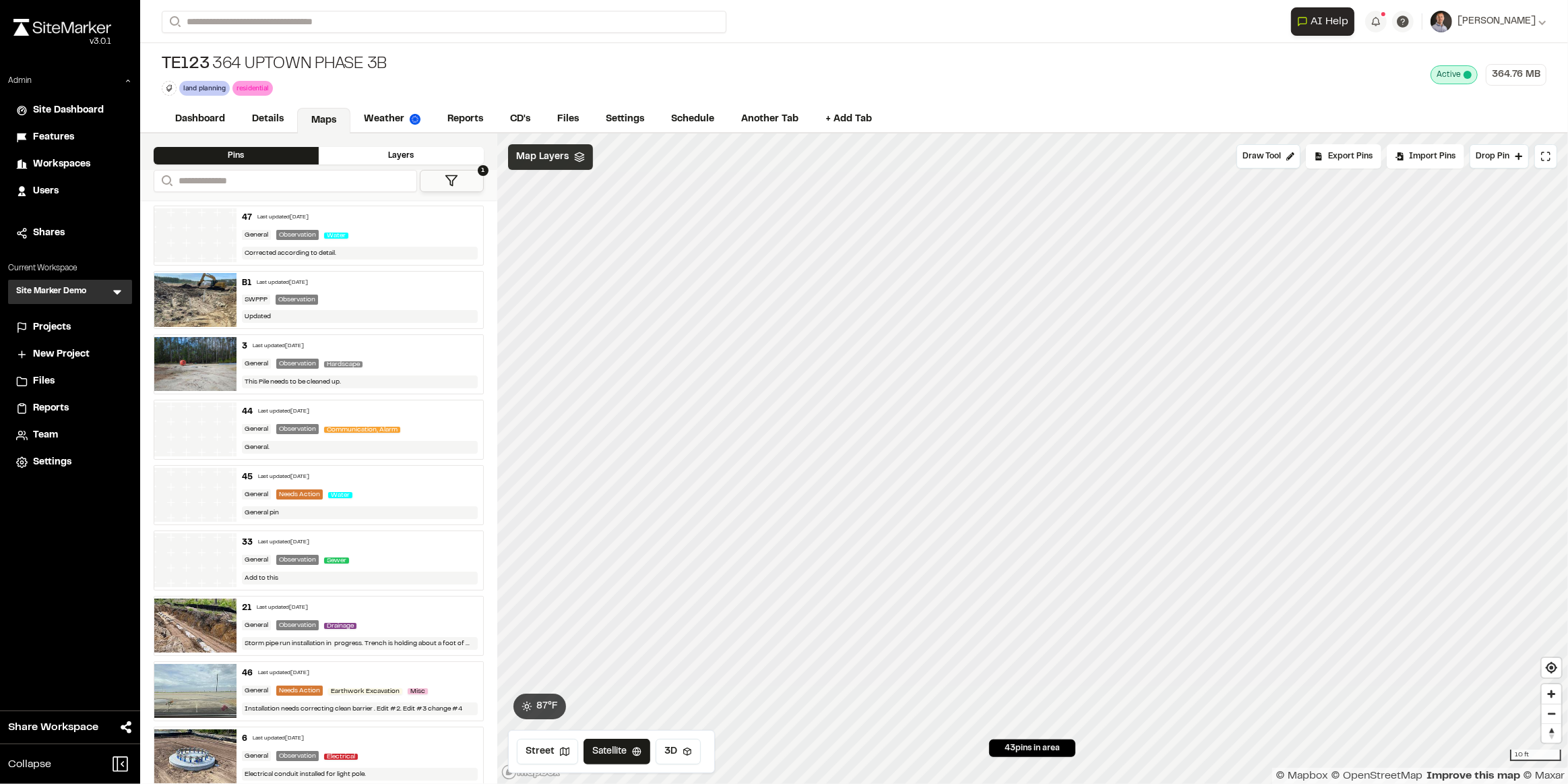
click at [561, 156] on span "Map Layers" at bounding box center [543, 157] width 52 height 15
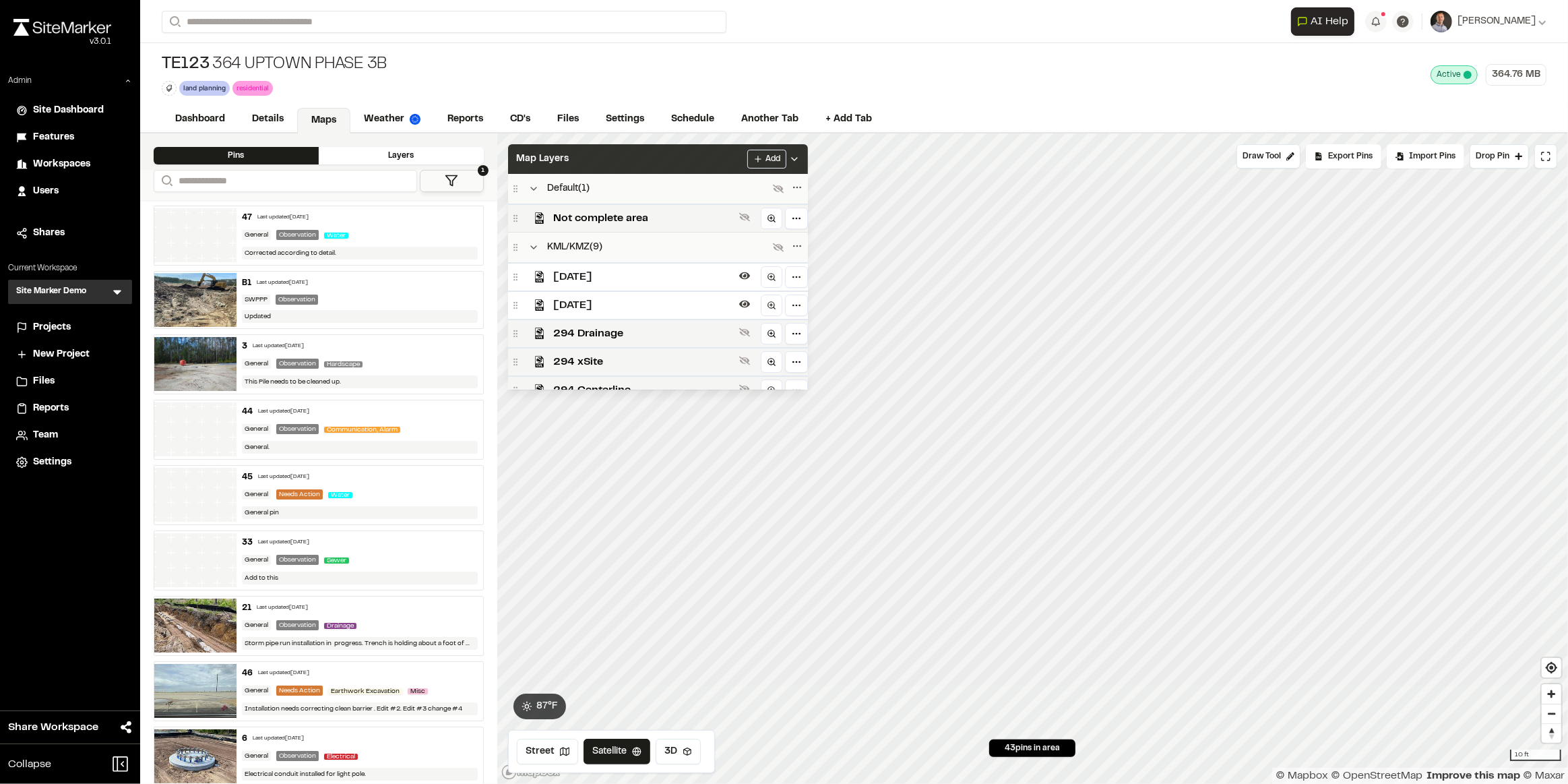
click at [626, 150] on div "Map Layers Add" at bounding box center [658, 158] width 300 height 29
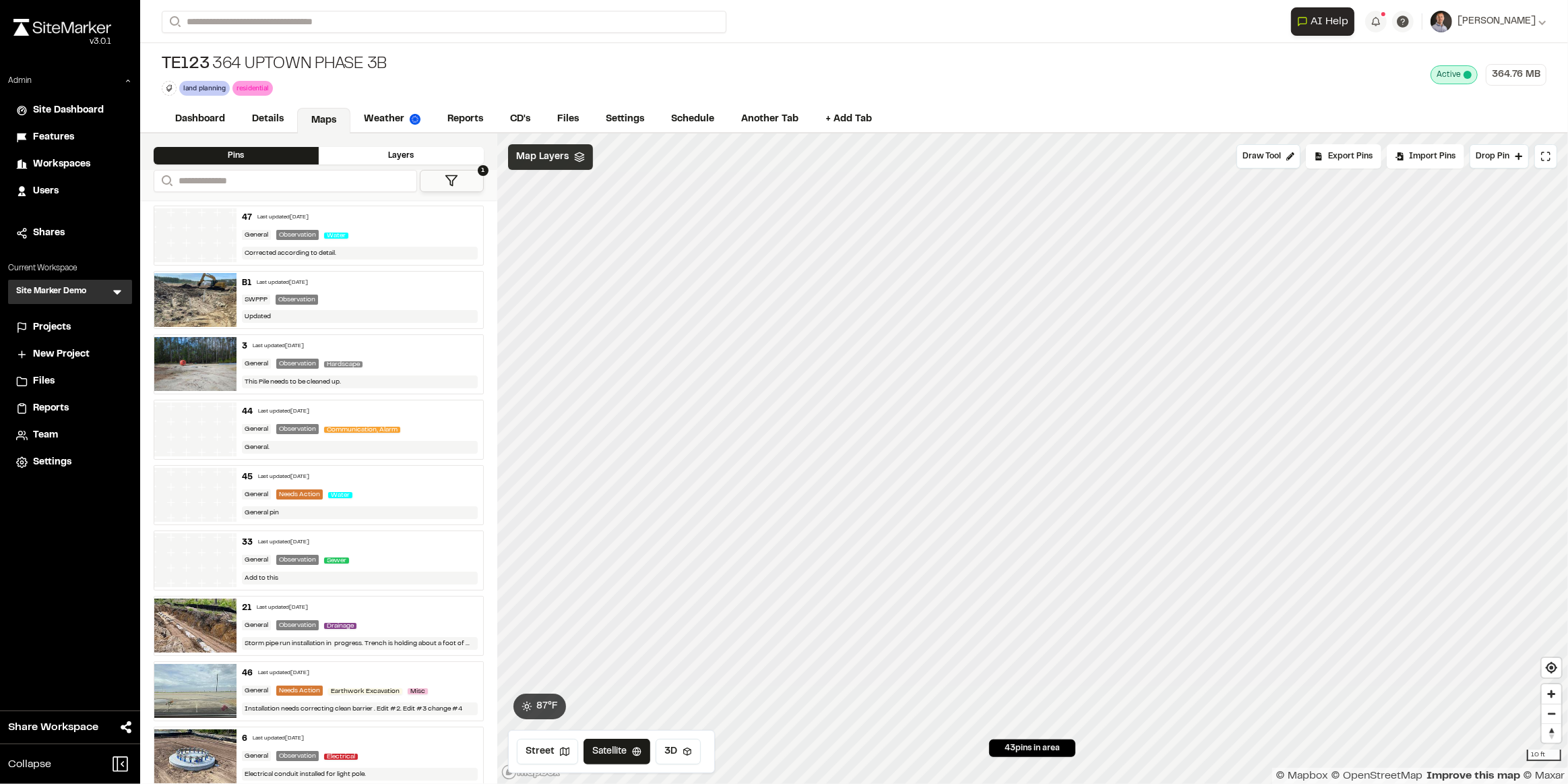
click at [568, 160] on div "Map Layers" at bounding box center [550, 156] width 85 height 25
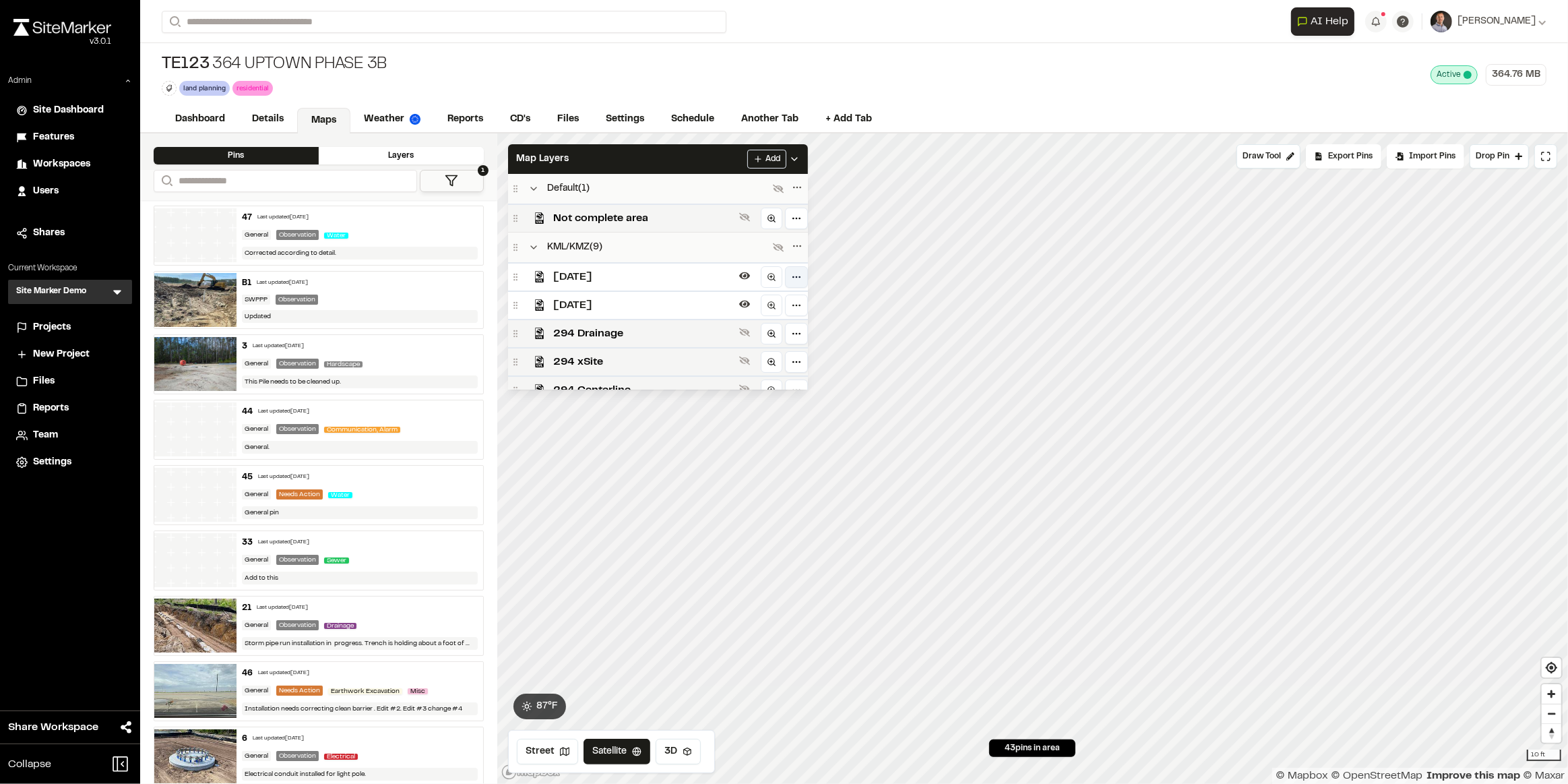
click at [795, 272] on html "Close sidebar v 3.0.1 Admin Site Dashboard Features Workspaces Users Shares Cur…" at bounding box center [784, 392] width 1568 height 784
click at [778, 364] on div "Metric" at bounding box center [772, 368] width 42 height 15
click at [794, 325] on icon at bounding box center [792, 326] width 11 height 11
click at [758, 365] on button "Metric" at bounding box center [756, 366] width 11 height 11
click at [721, 364] on div "Imperial" at bounding box center [721, 368] width 49 height 15
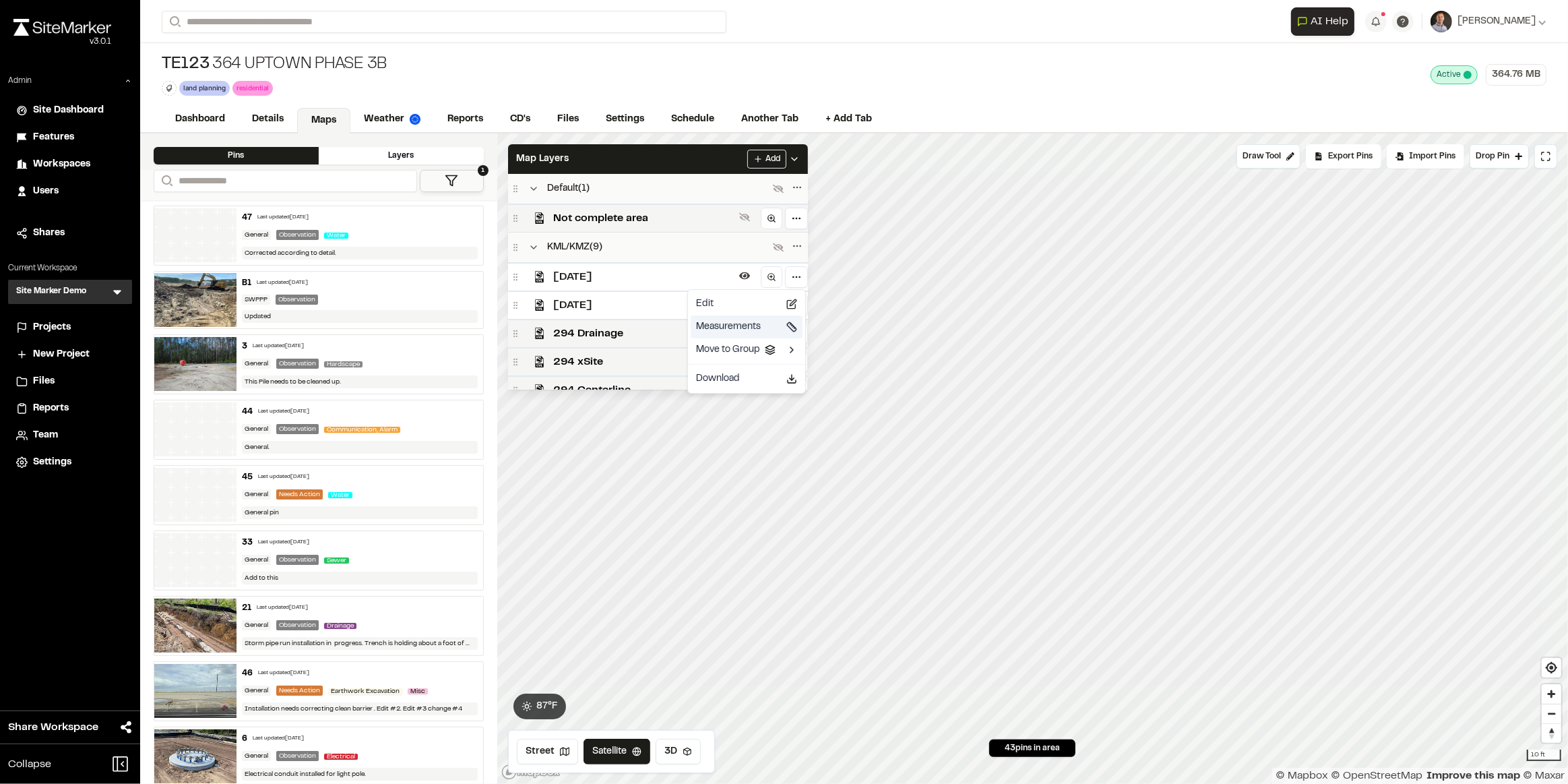
click at [787, 331] on div "Measurements" at bounding box center [747, 327] width 101 height 15
click at [797, 277] on html "Close sidebar v 3.0.1 Admin Site Dashboard Features Workspaces Users Shares Cur…" at bounding box center [784, 392] width 1568 height 784
click at [740, 270] on icon at bounding box center [744, 275] width 11 height 11
click at [744, 273] on icon at bounding box center [744, 276] width 11 height 8
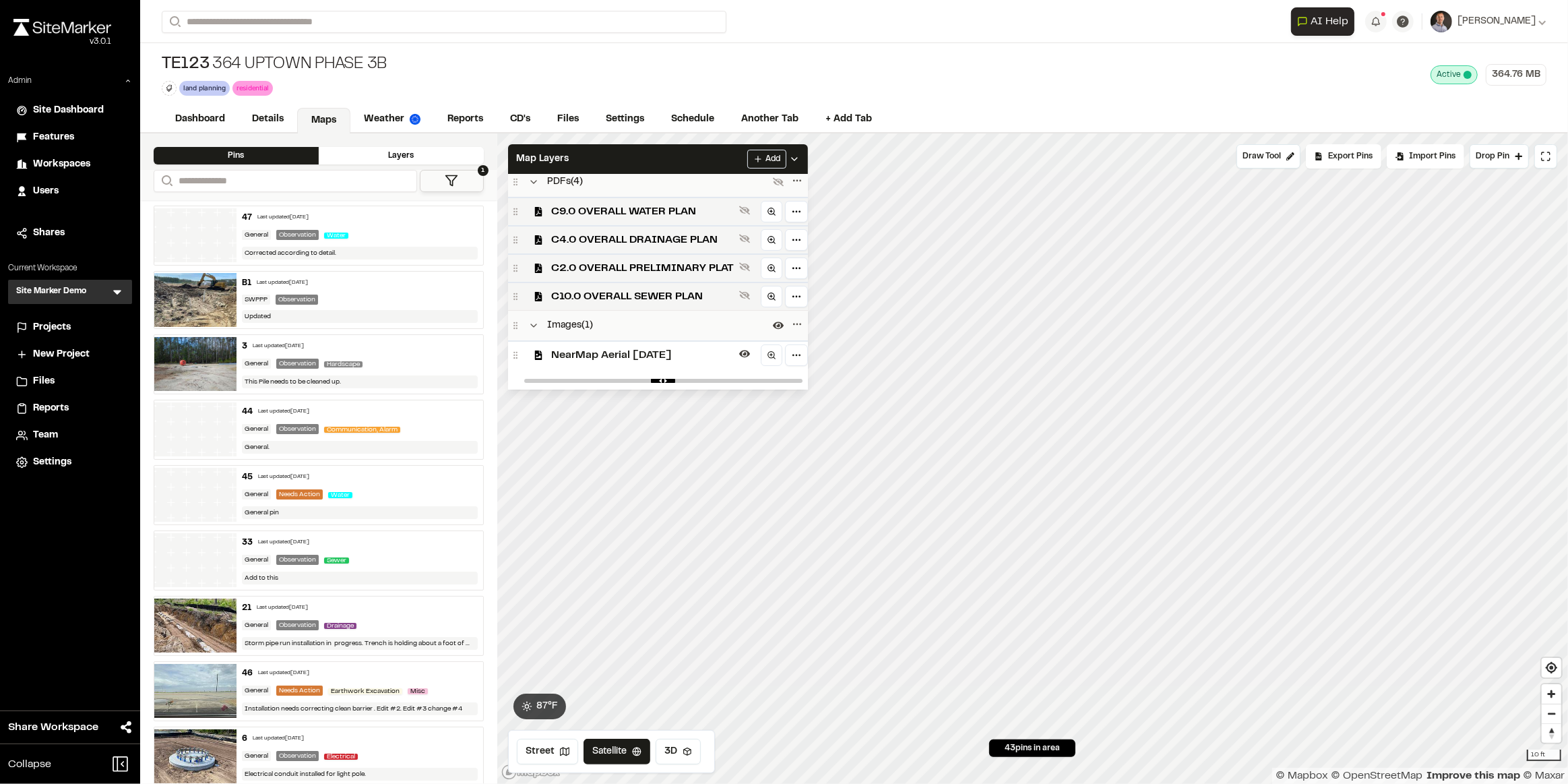
scroll to position [354, 0]
click at [748, 350] on icon at bounding box center [744, 350] width 11 height 8
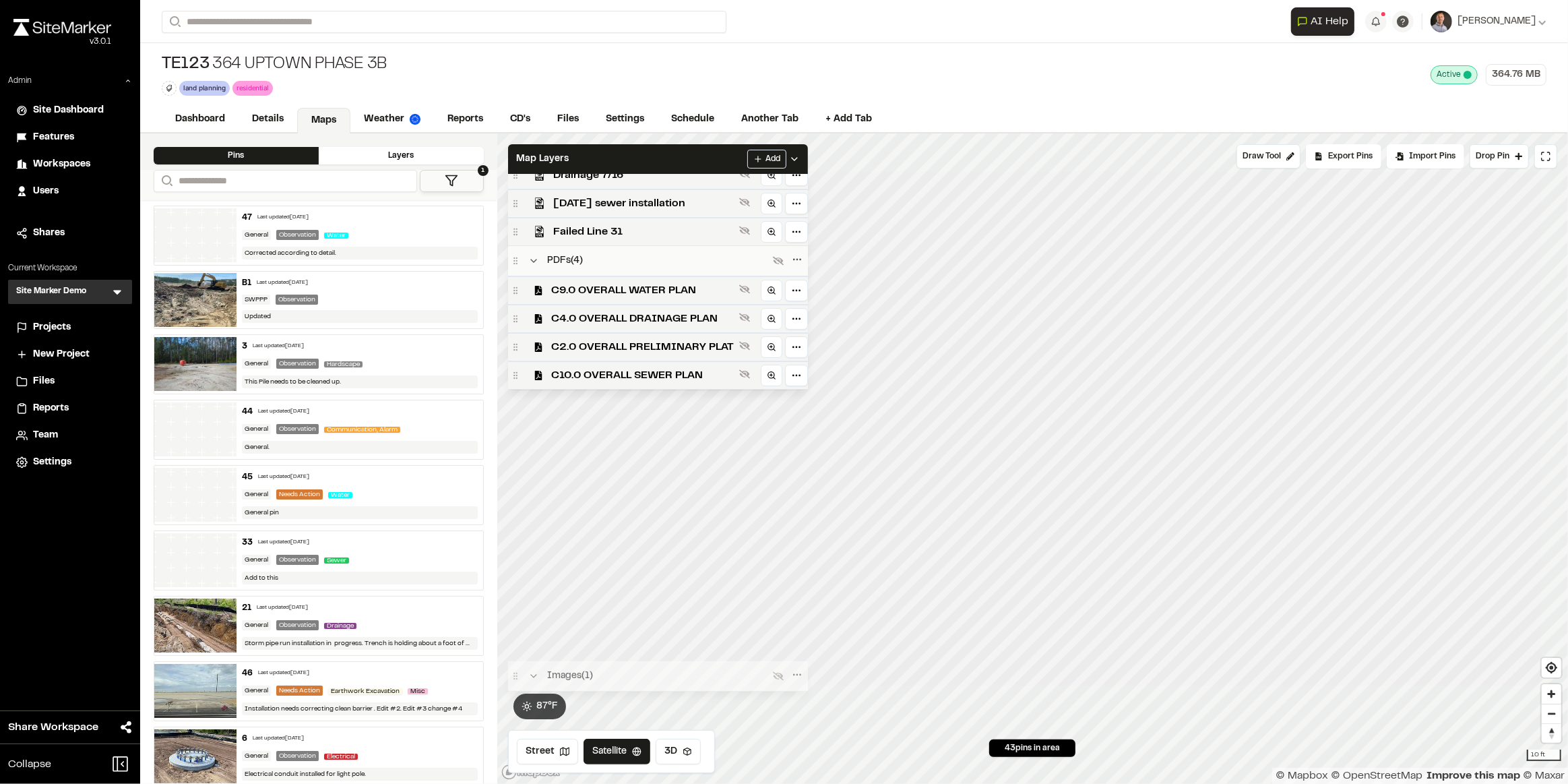
click at [748, 350] on div "Default ( 1 ) Not complete area KML/KMZ ( 9 ) [DATE] [DATE] 294 Drainage 294 xS…" at bounding box center [658, 282] width 300 height 215
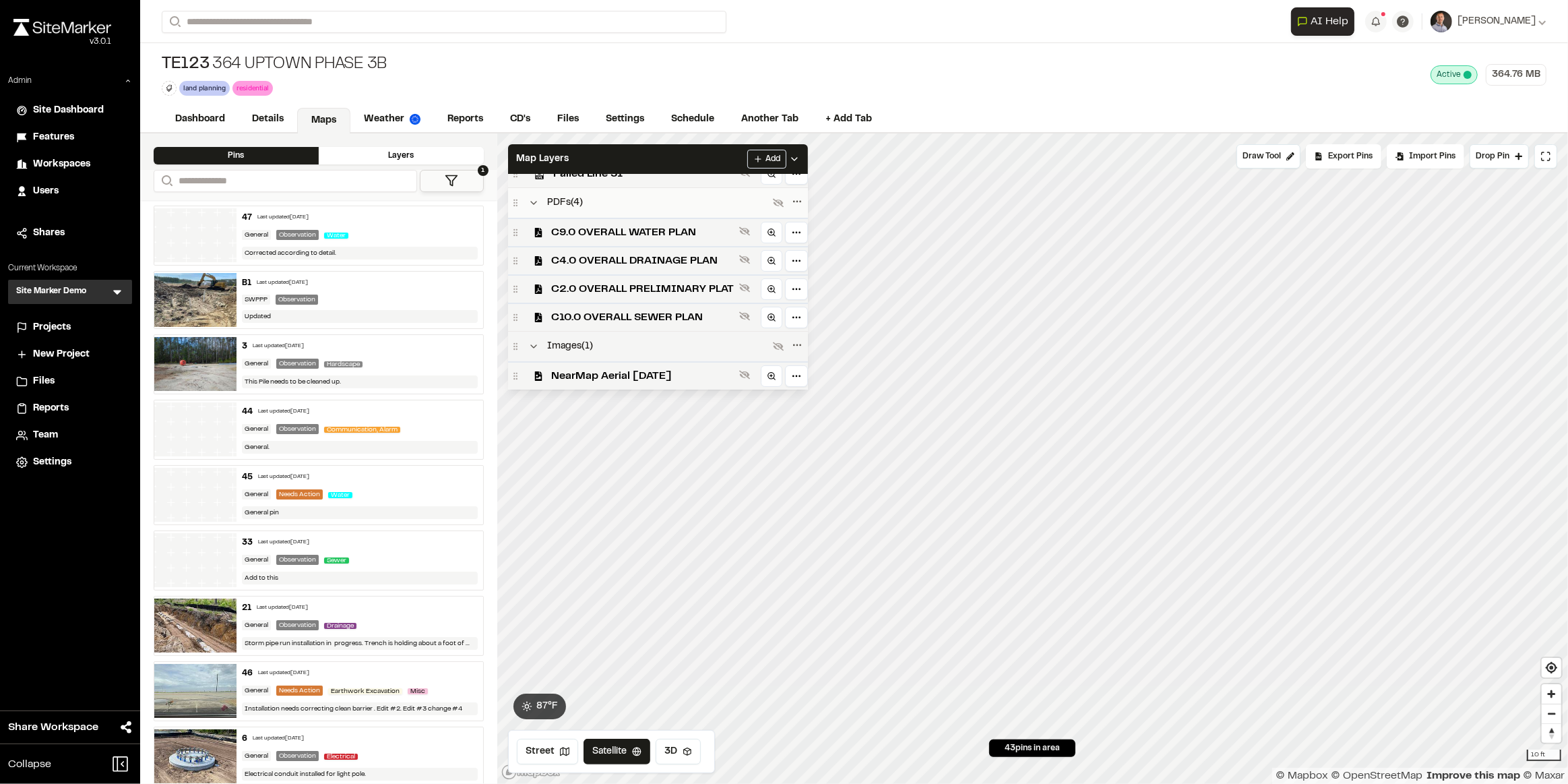
scroll to position [331, 0]
click at [771, 376] on circle at bounding box center [771, 374] width 6 height 6
click at [740, 373] on icon at bounding box center [744, 374] width 11 height 8
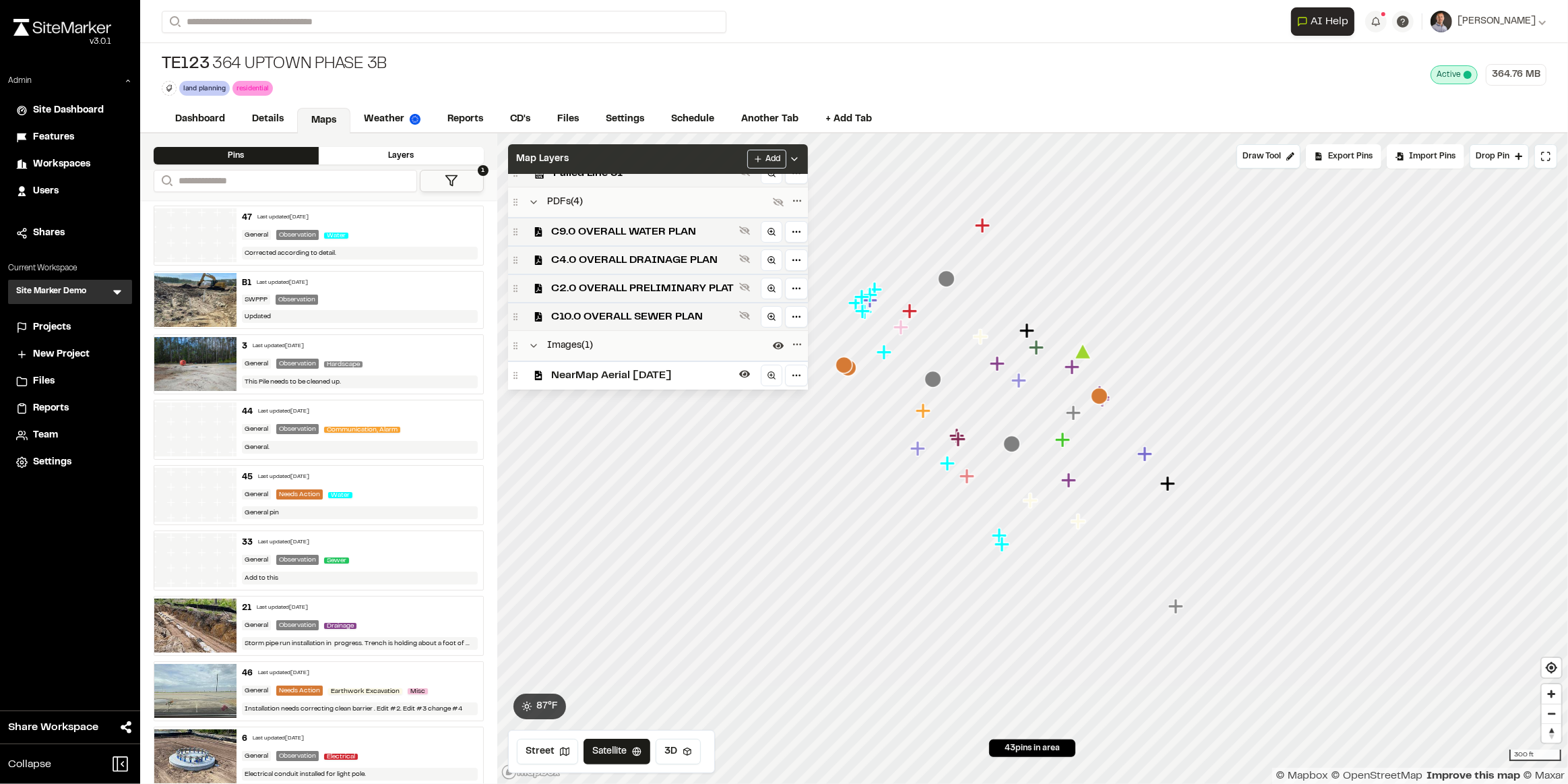
click at [728, 157] on div "Map Layers Add" at bounding box center [658, 158] width 300 height 29
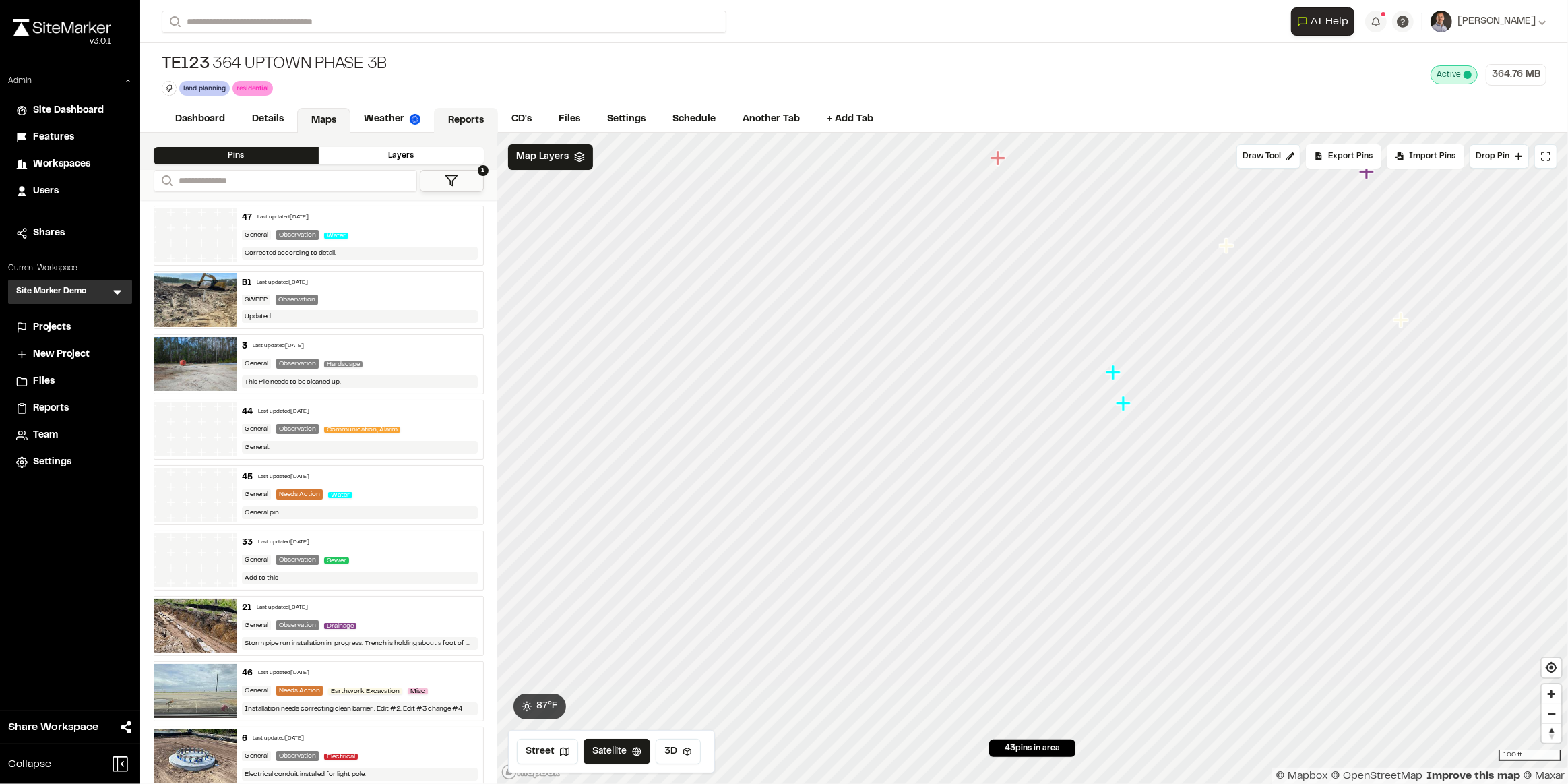
click at [476, 117] on link "Reports" at bounding box center [466, 120] width 64 height 25
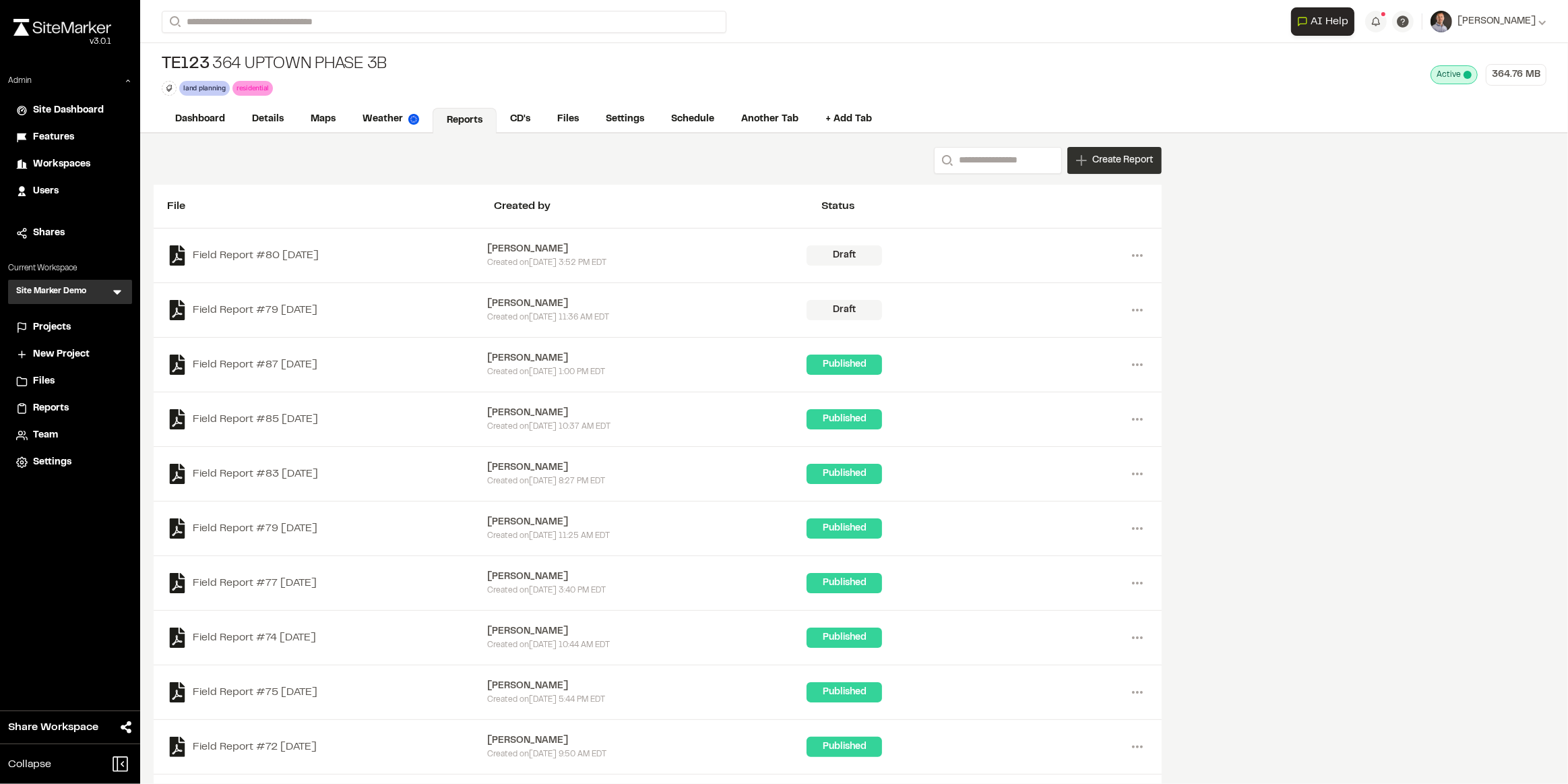
click at [1125, 164] on span "Create Report" at bounding box center [1123, 161] width 61 height 15
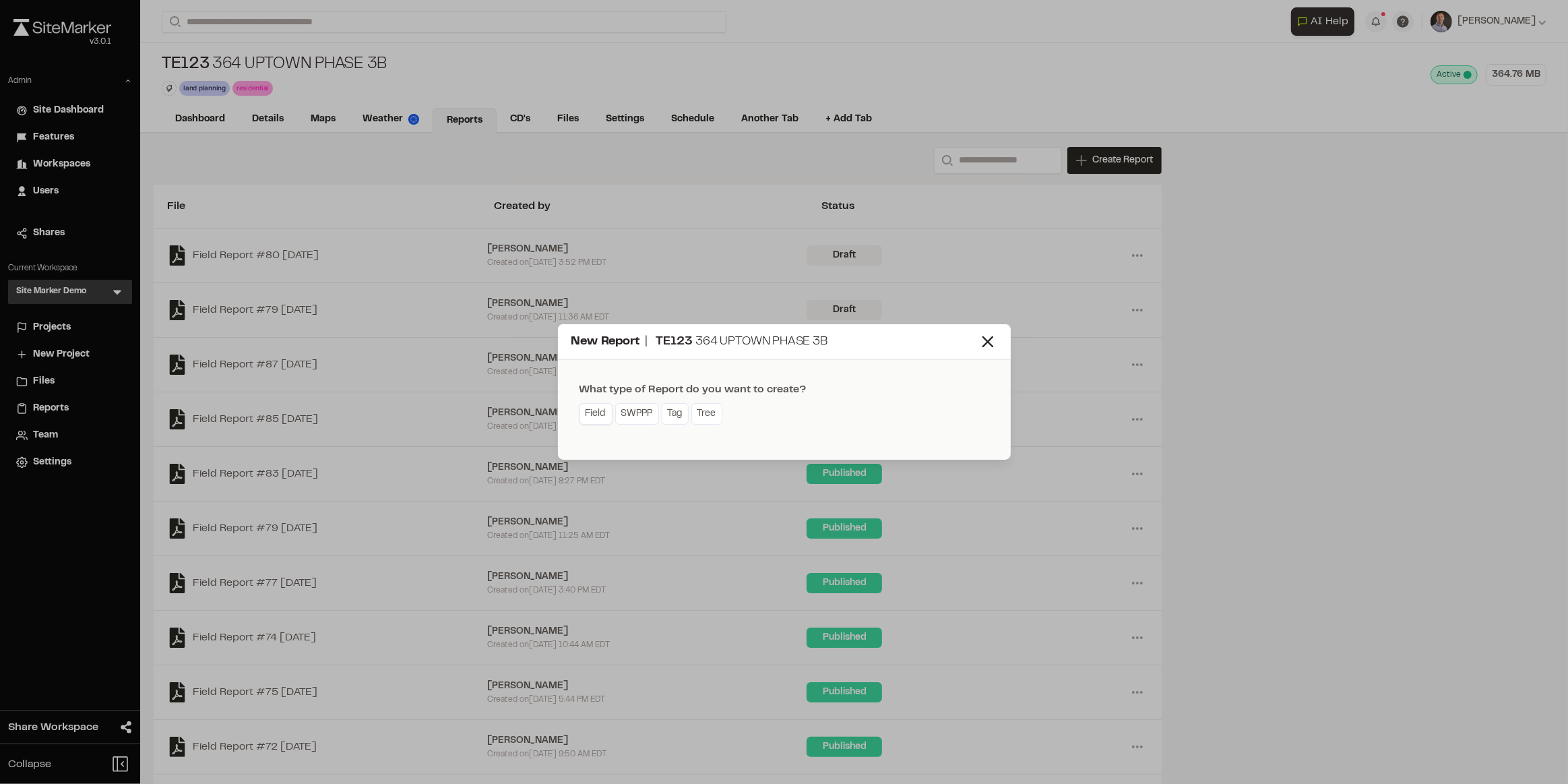
click at [601, 416] on link "Field" at bounding box center [596, 414] width 33 height 22
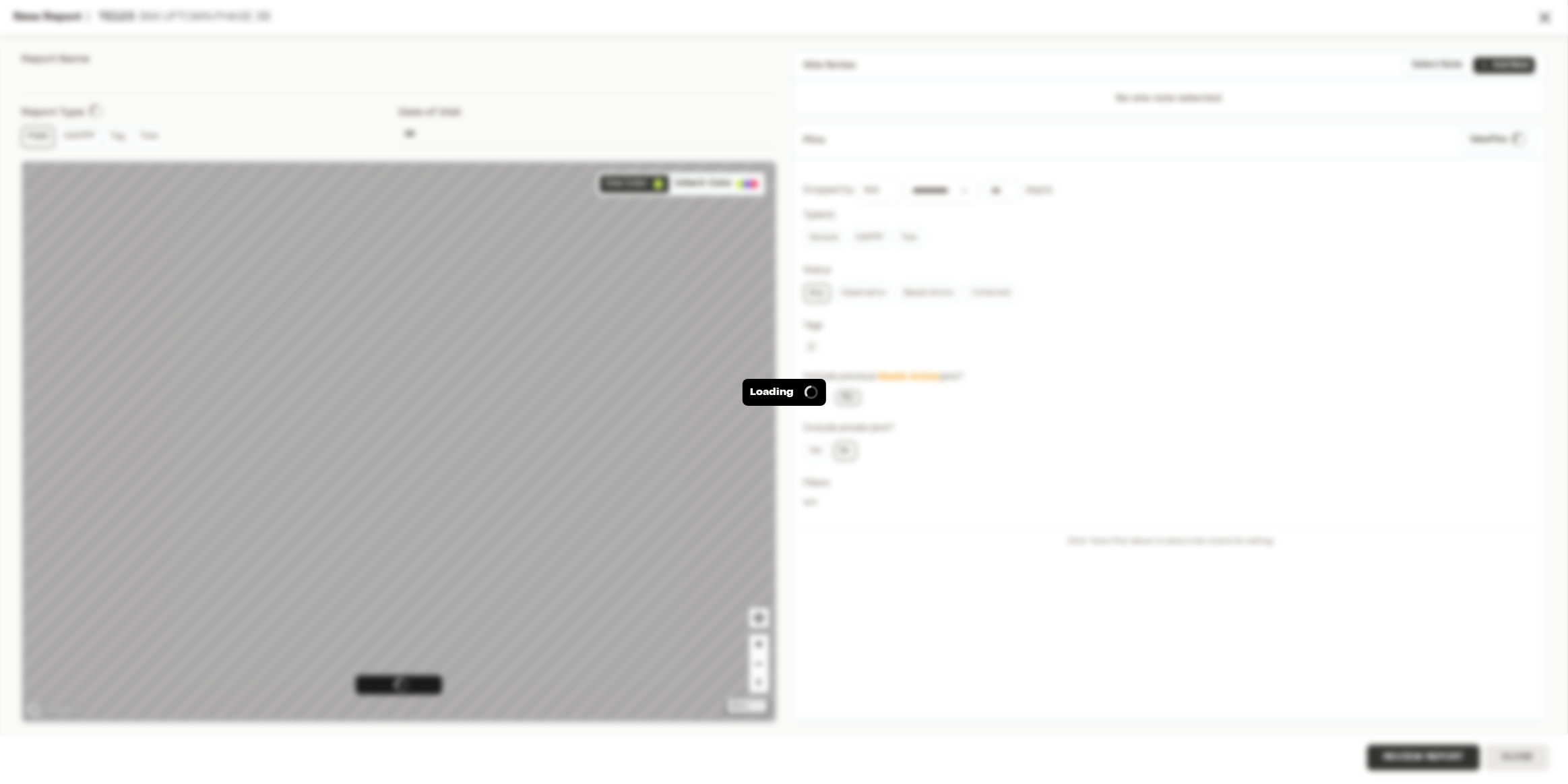
type input "**********"
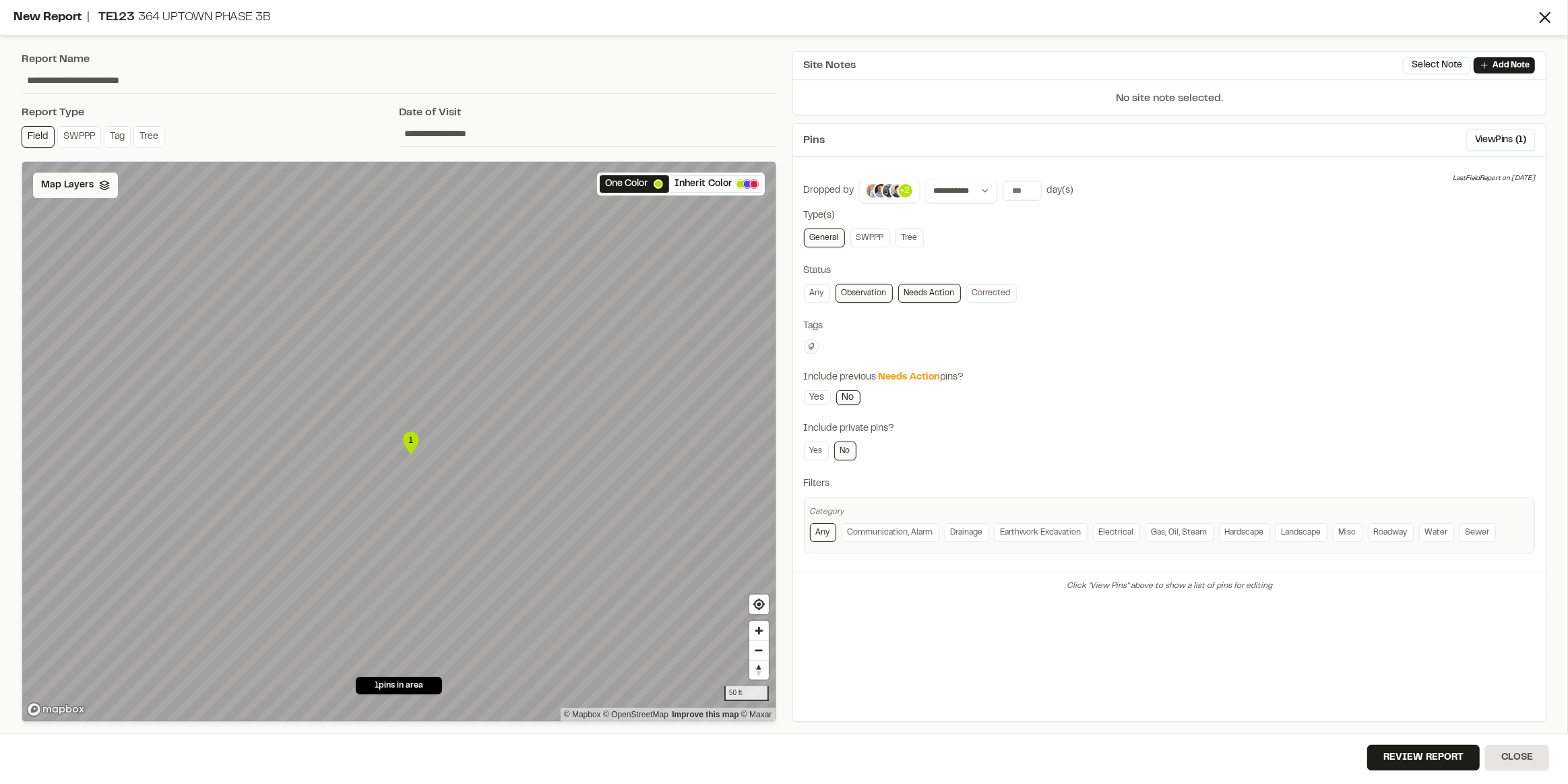
click at [74, 181] on span "Map Layers" at bounding box center [67, 186] width 52 height 15
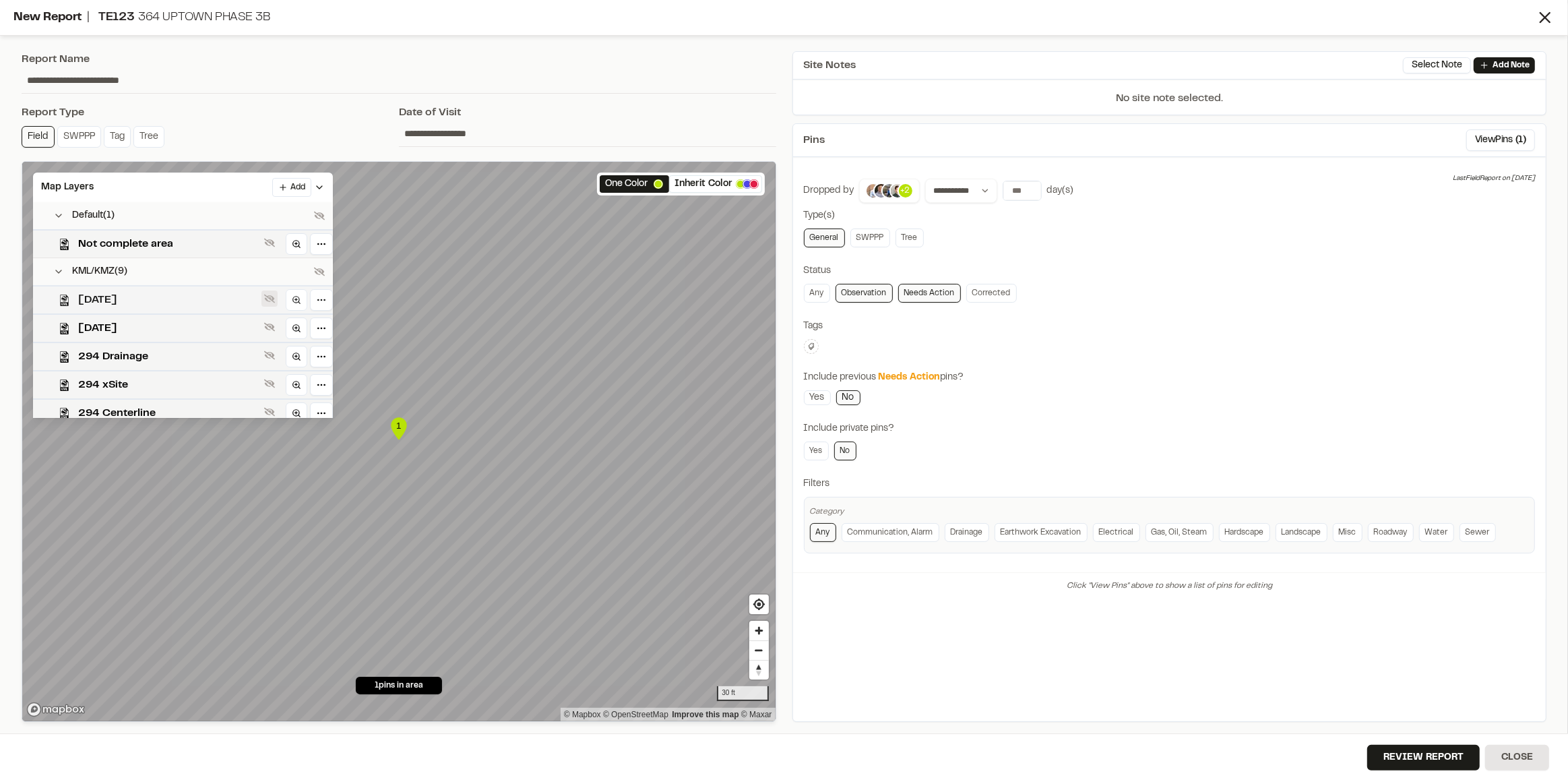
click at [276, 299] on button at bounding box center [269, 298] width 16 height 16
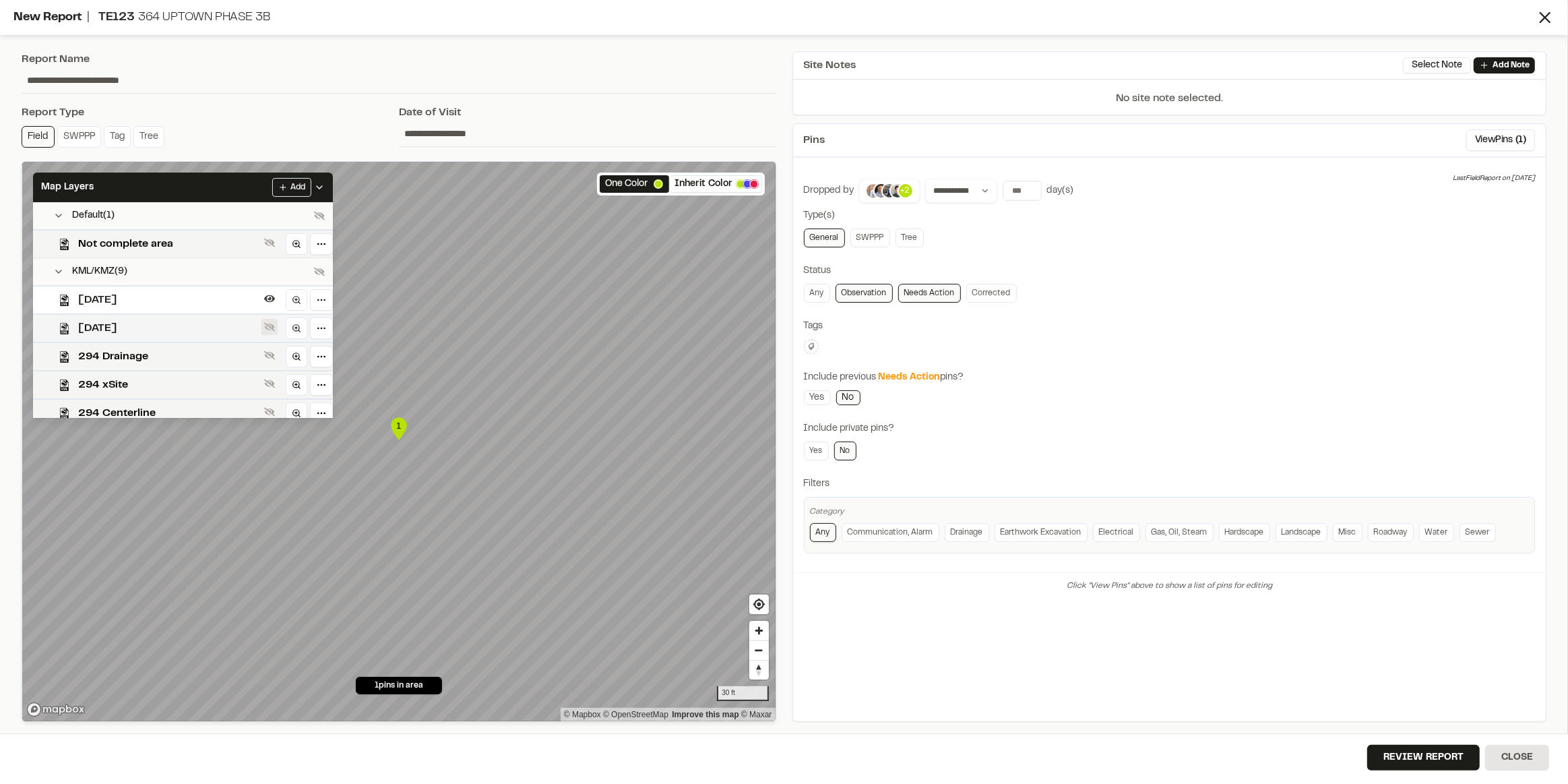
click at [274, 330] on button at bounding box center [269, 326] width 16 height 16
click at [323, 298] on html "Close sidebar v 3.0.1 Admin Site Dashboard Features Workspaces Users Shares Cur…" at bounding box center [784, 392] width 1568 height 784
click at [320, 326] on icon at bounding box center [316, 326] width 11 height 11
click at [309, 326] on div "Measurements" at bounding box center [272, 327] width 100 height 15
click at [320, 323] on icon at bounding box center [316, 326] width 11 height 11
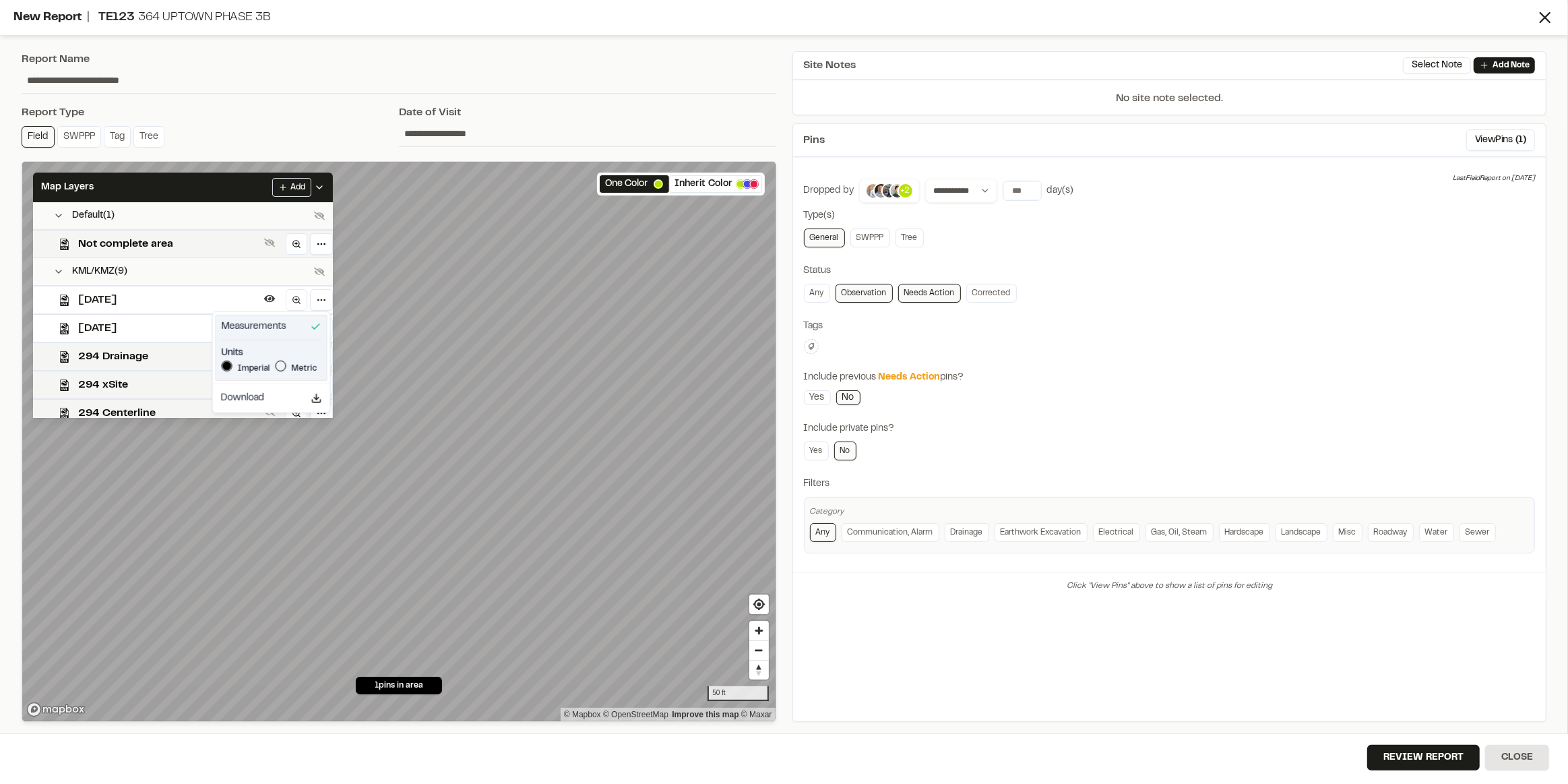
click at [316, 328] on icon at bounding box center [315, 326] width 11 height 11
click at [316, 328] on icon at bounding box center [316, 326] width 8 height 8
drag, startPoint x: 230, startPoint y: 304, endPoint x: 239, endPoint y: 304, distance: 9.0
click at [230, 305] on html "Close sidebar v 3.0.1 Admin Site Dashboard Features Workspaces Users Shares Cur…" at bounding box center [784, 392] width 1568 height 784
click at [1440, 748] on button "Review Report" at bounding box center [1424, 757] width 113 height 25
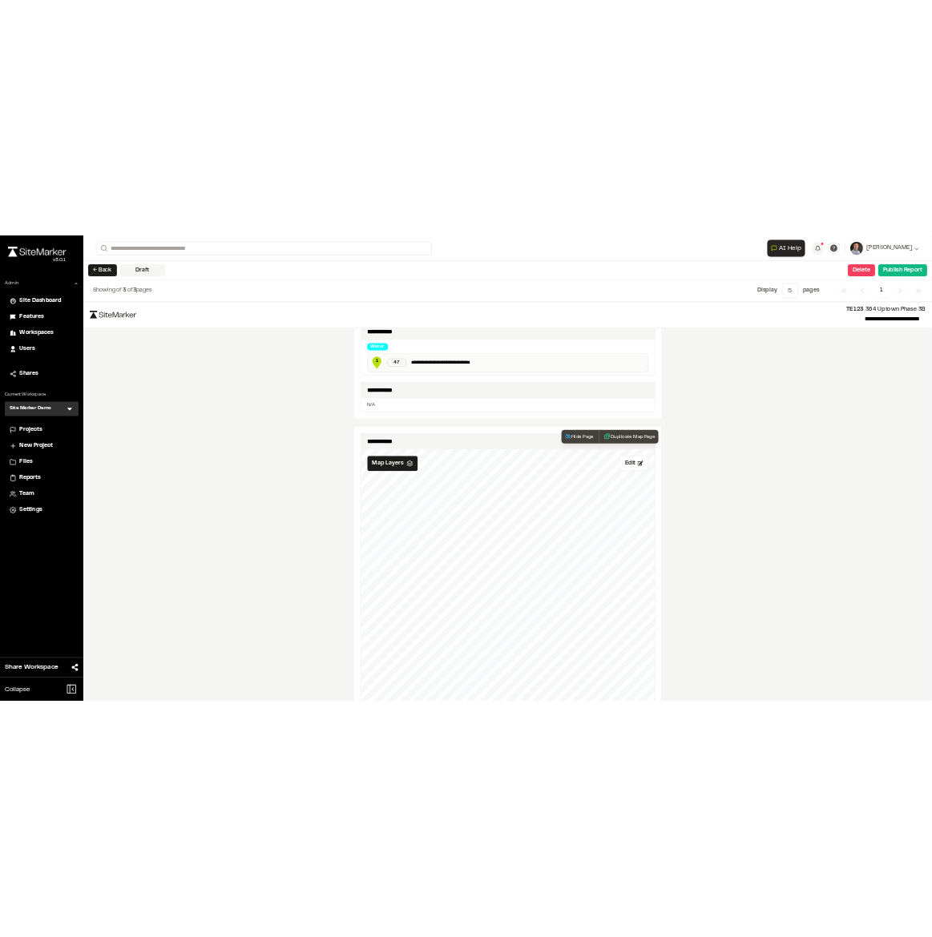
scroll to position [1092, 0]
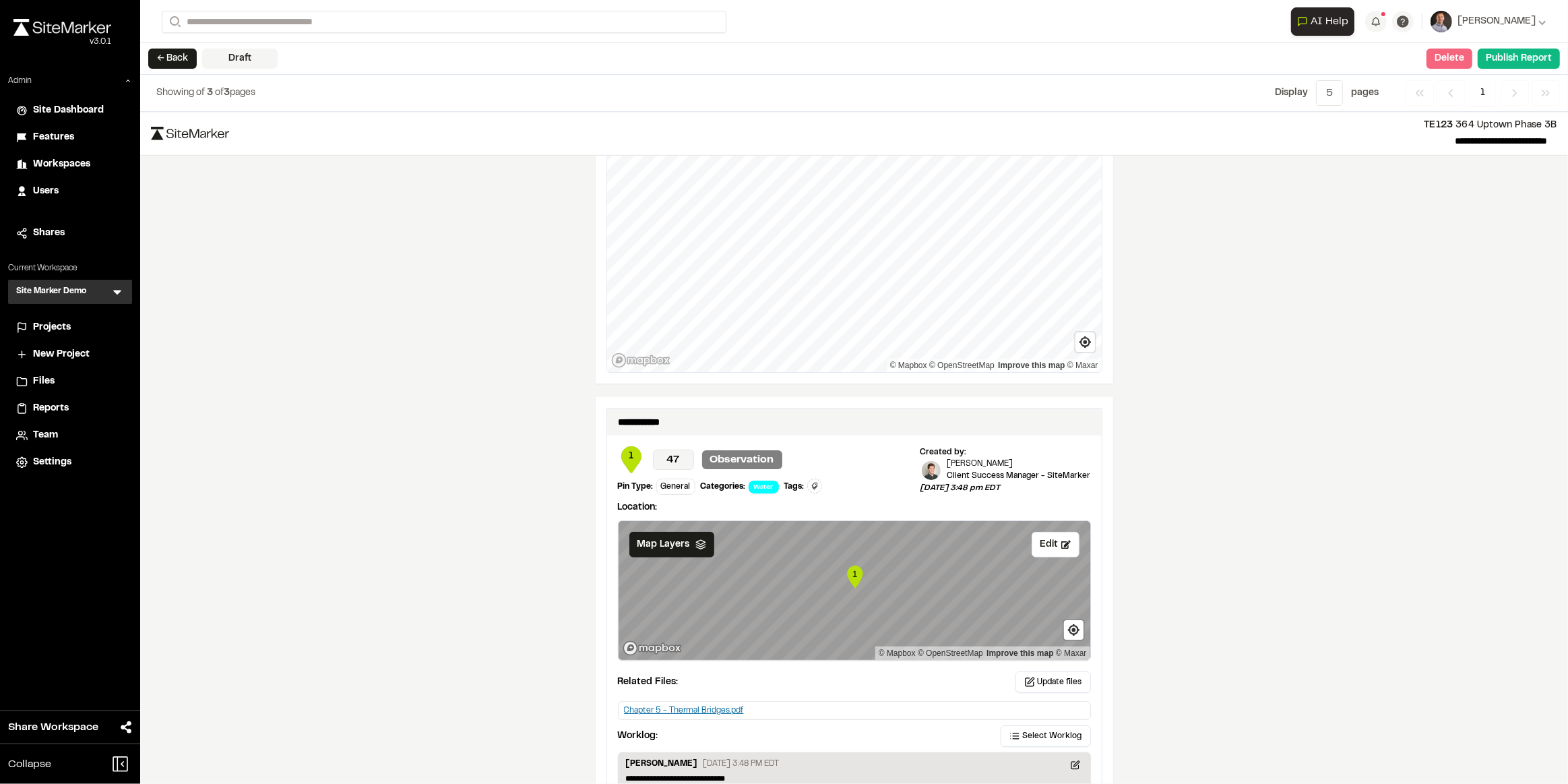
click at [1443, 53] on button "Delete" at bounding box center [1449, 59] width 45 height 20
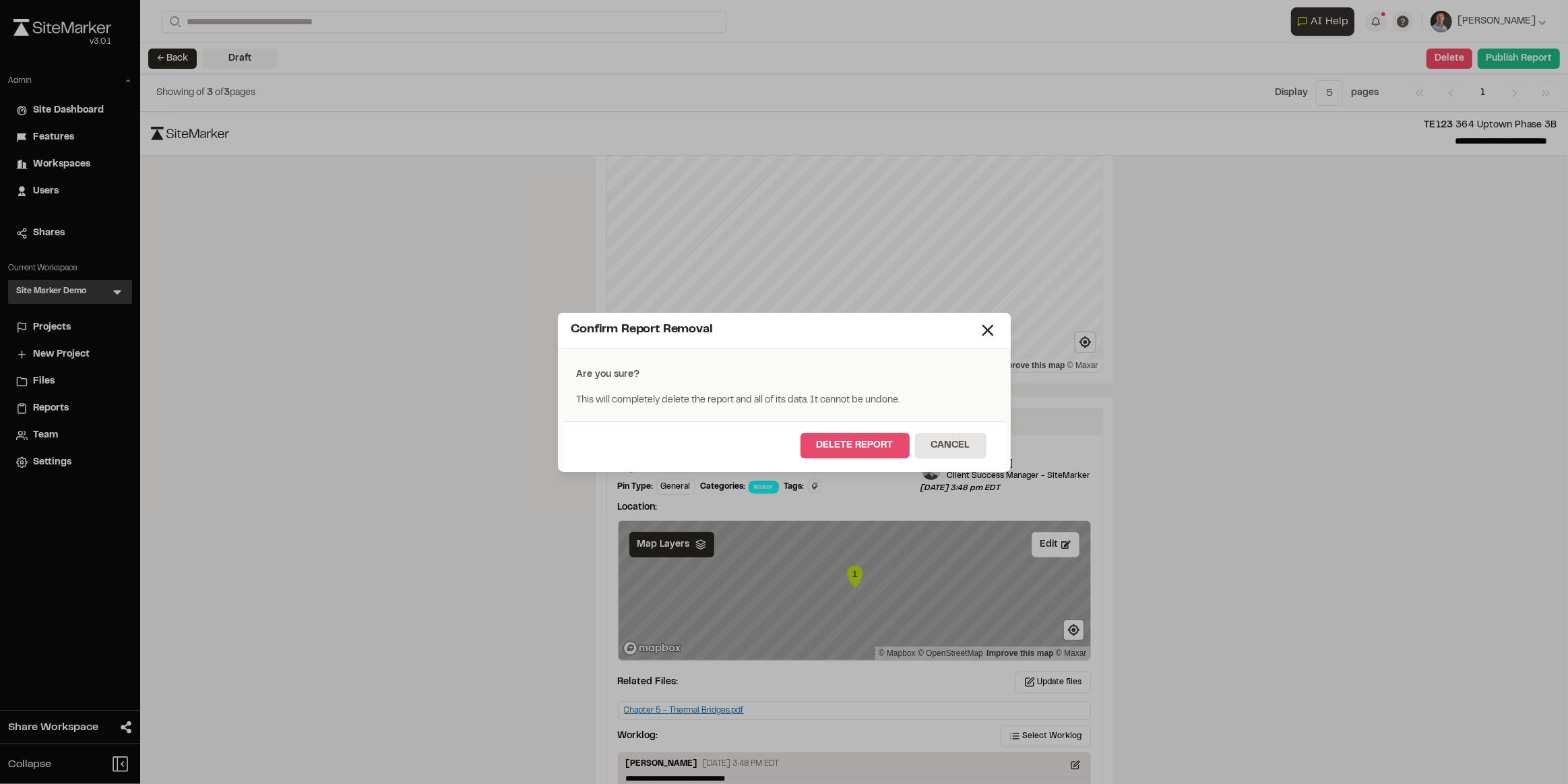
click at [885, 445] on button "Delete Report" at bounding box center [856, 445] width 109 height 25
